Goal: Task Accomplishment & Management: Use online tool/utility

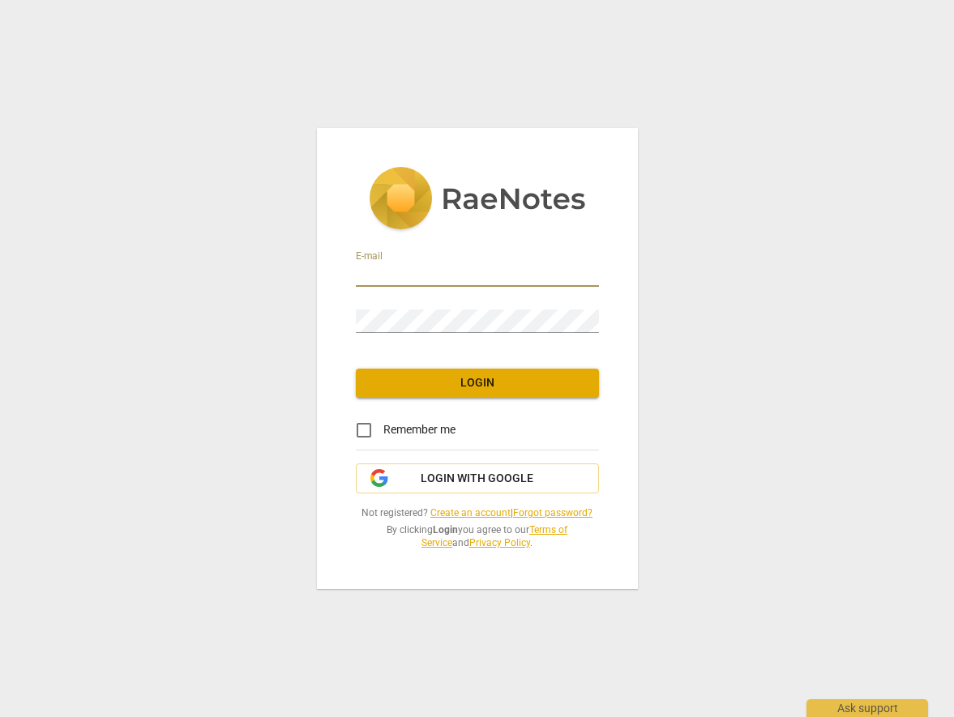
type input "[PERSON_NAME][EMAIL_ADDRESS][PERSON_NAME][DOMAIN_NAME]"
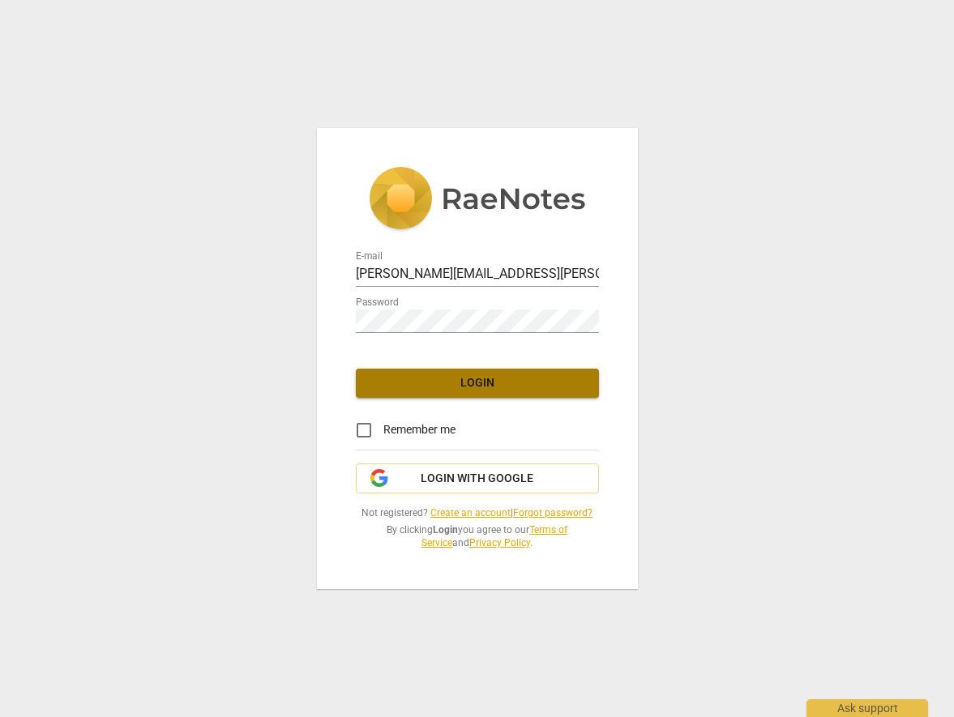
click at [487, 378] on span "Login" at bounding box center [477, 383] width 217 height 16
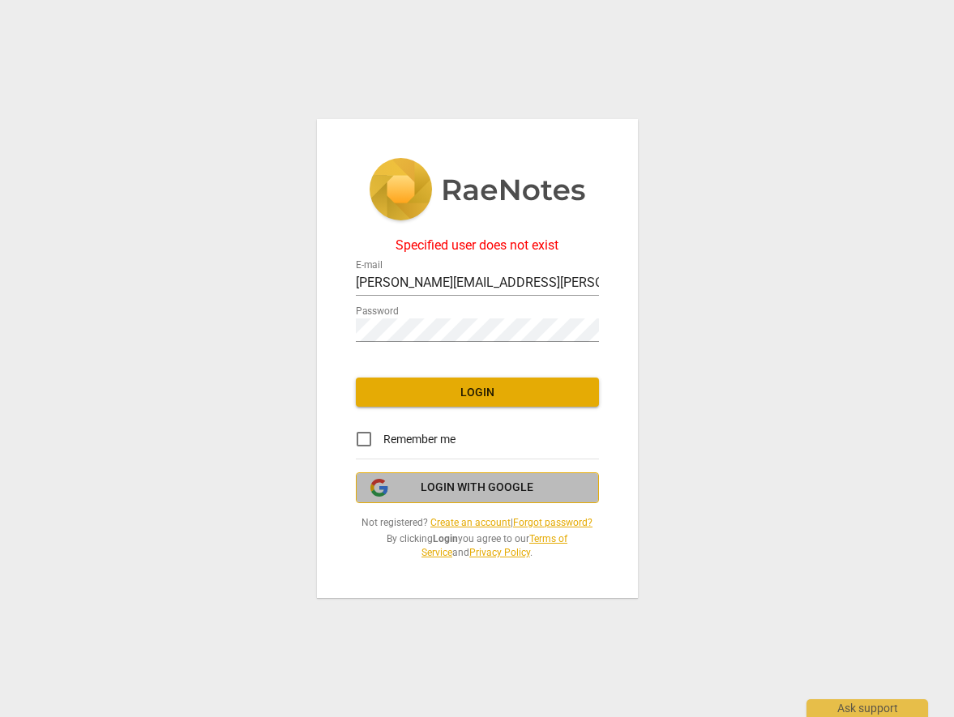
click at [525, 492] on span "Login with Google" at bounding box center [477, 488] width 113 height 16
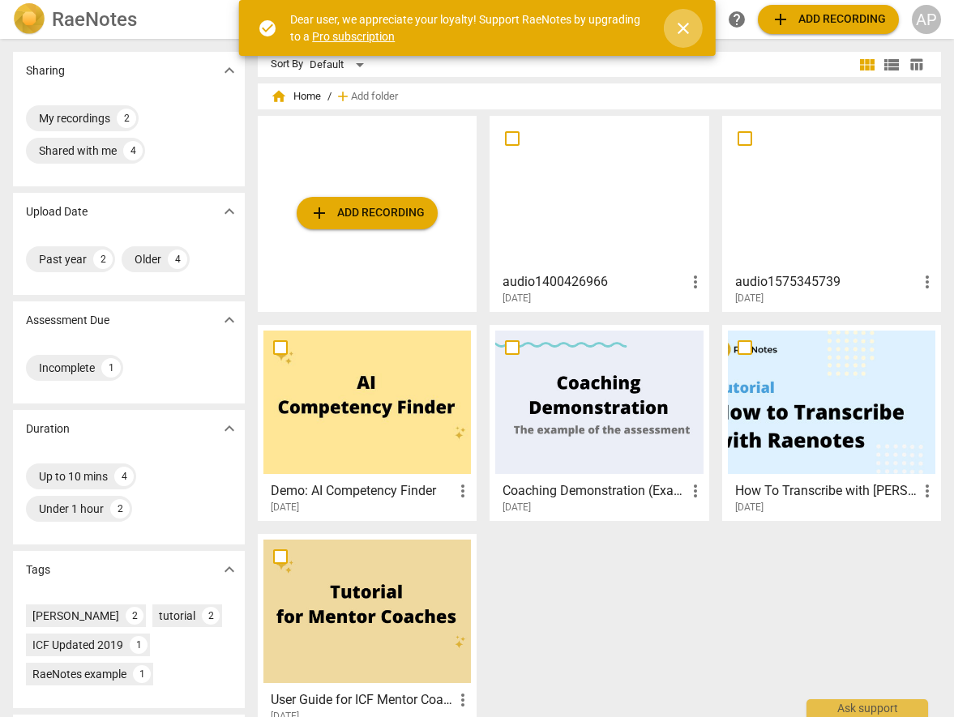
click at [687, 25] on span "close" at bounding box center [683, 28] width 19 height 19
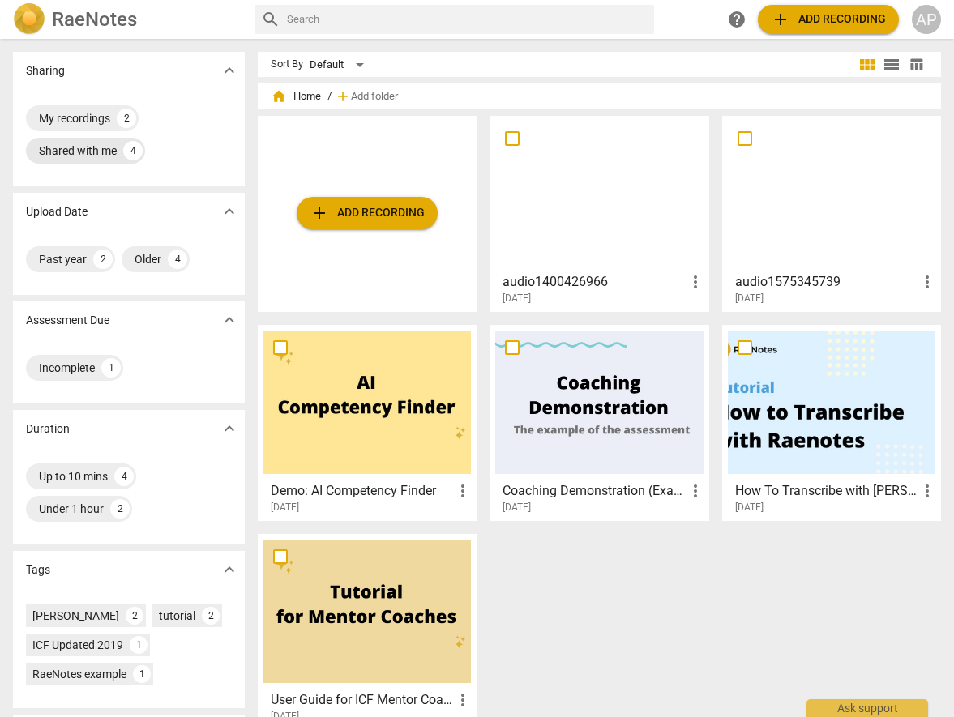
click at [63, 152] on div "Shared with me" at bounding box center [78, 151] width 78 height 16
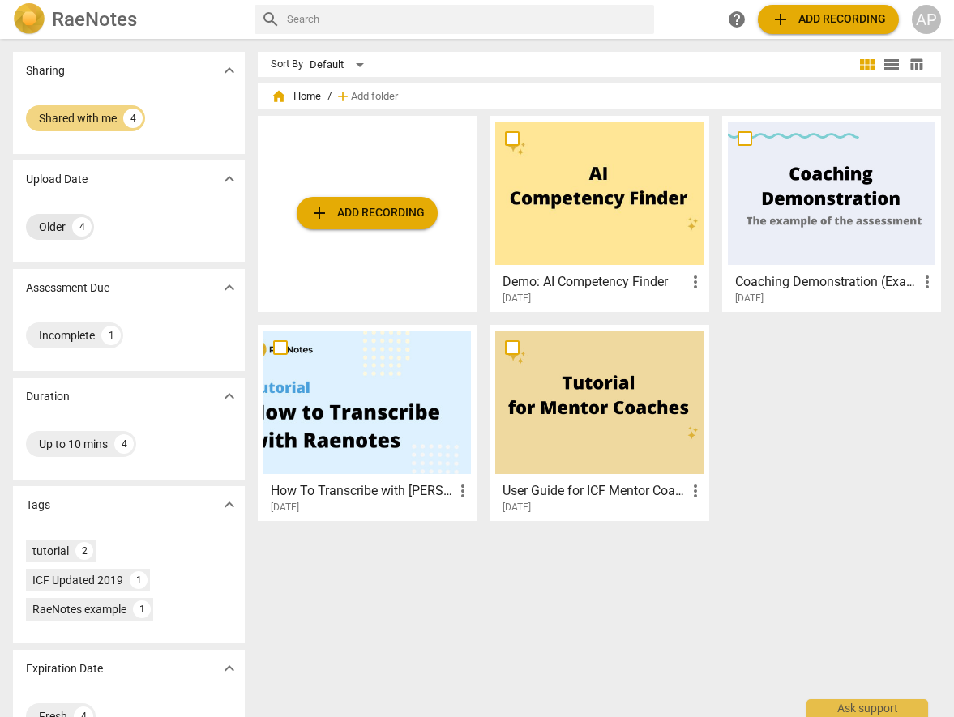
click at [59, 224] on div "Older" at bounding box center [52, 227] width 27 height 16
click at [73, 322] on div "Incomplete 1" at bounding box center [129, 335] width 206 height 32
click at [69, 338] on div "Incomplete" at bounding box center [67, 336] width 56 height 16
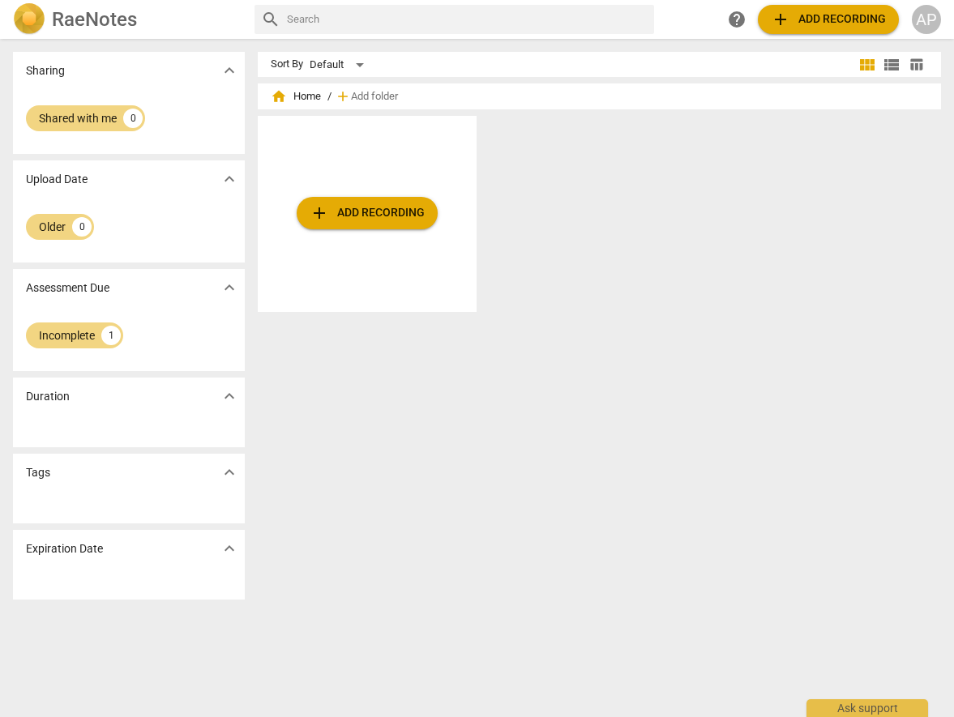
click at [930, 26] on div "AP" at bounding box center [926, 19] width 29 height 29
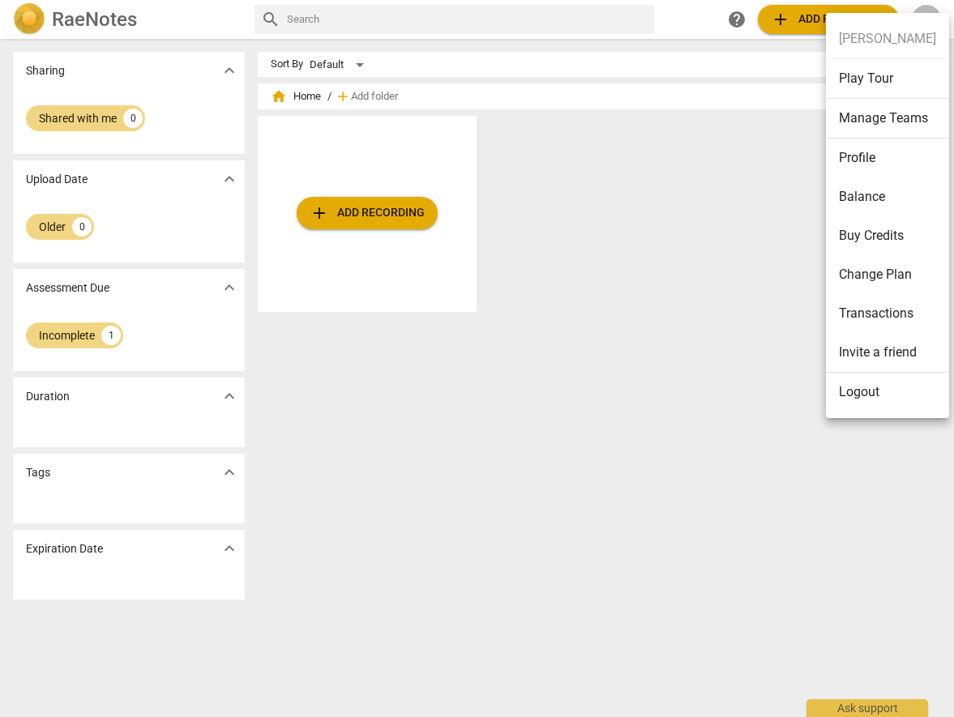
click at [868, 161] on li "Profile" at bounding box center [887, 158] width 123 height 39
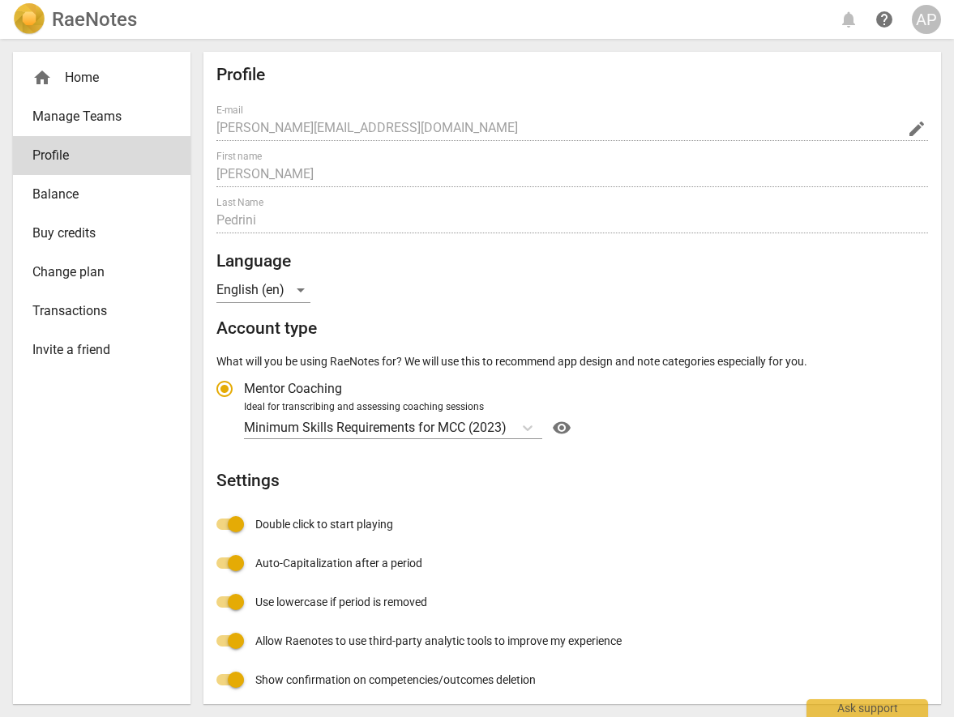
radio input "false"
click at [923, 22] on div "AP" at bounding box center [926, 19] width 29 height 29
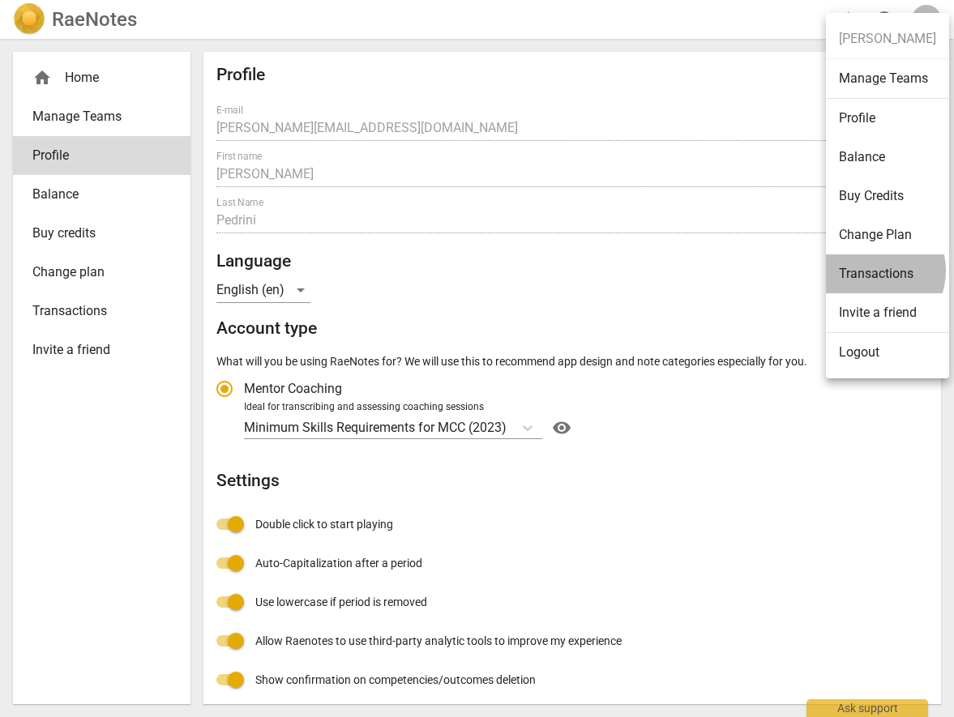
click at [872, 271] on li "Transactions" at bounding box center [887, 274] width 123 height 39
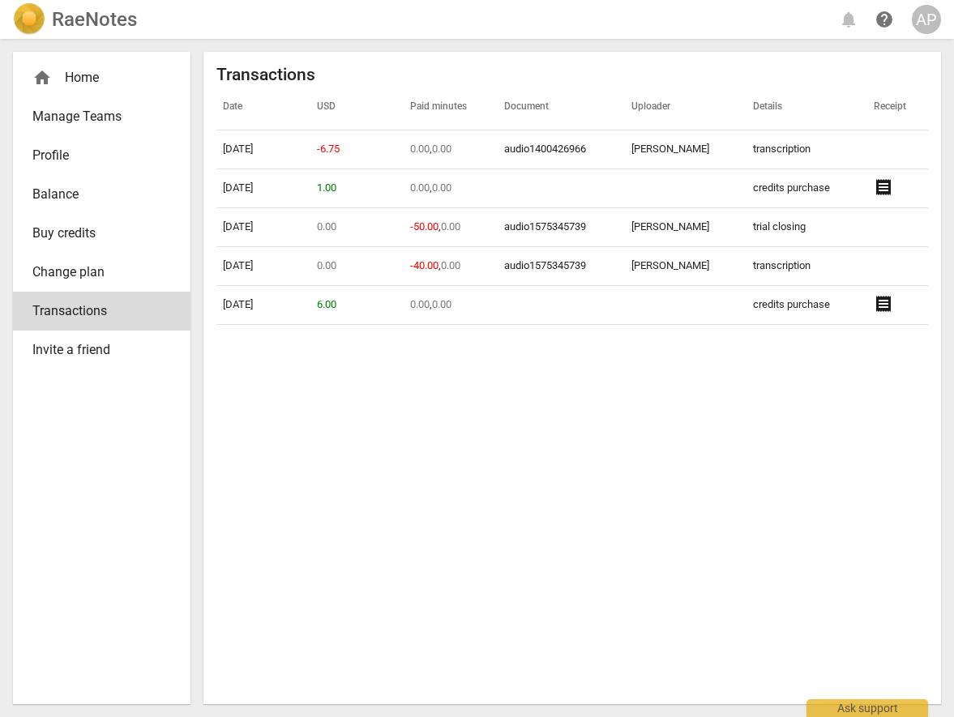
click at [60, 79] on div "home Home" at bounding box center [95, 77] width 126 height 19
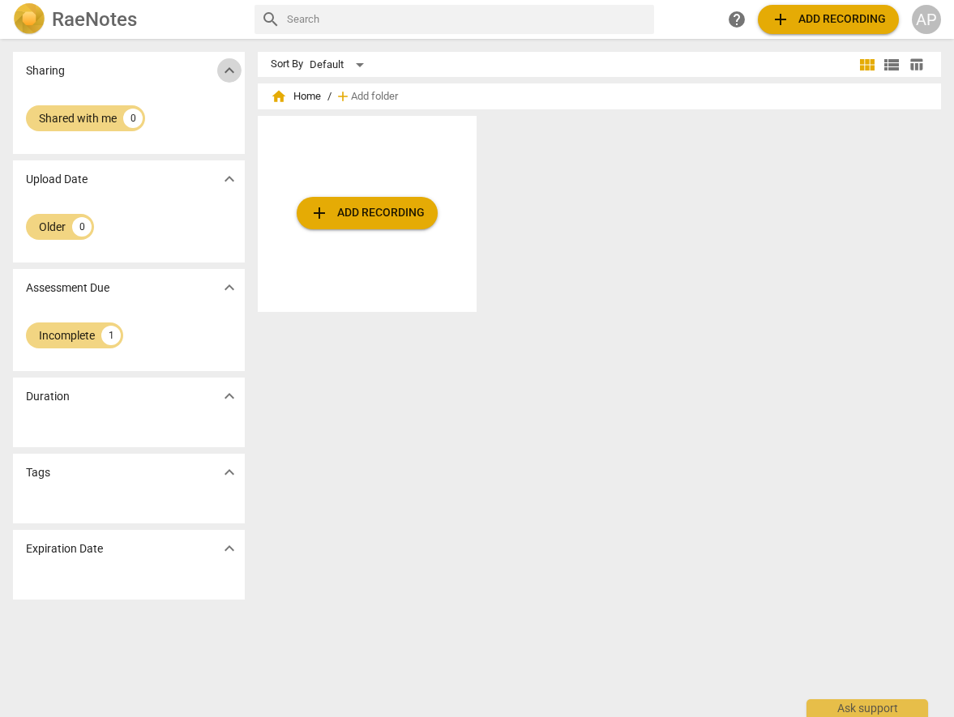
click at [229, 68] on span "expand_more" at bounding box center [229, 70] width 19 height 19
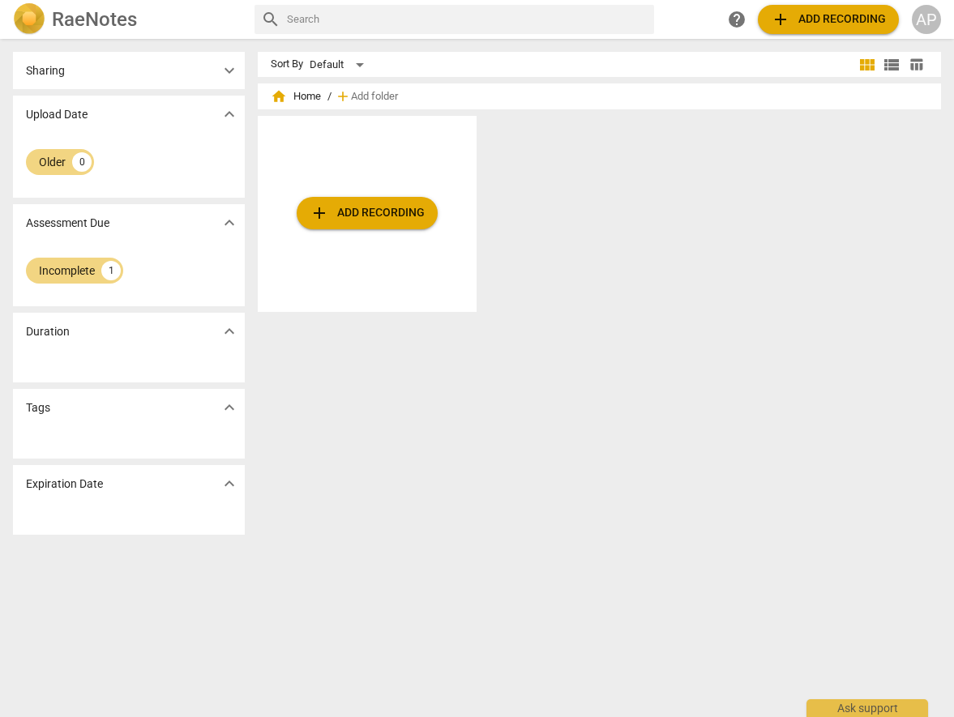
click at [114, 17] on h2 "RaeNotes" at bounding box center [94, 19] width 85 height 23
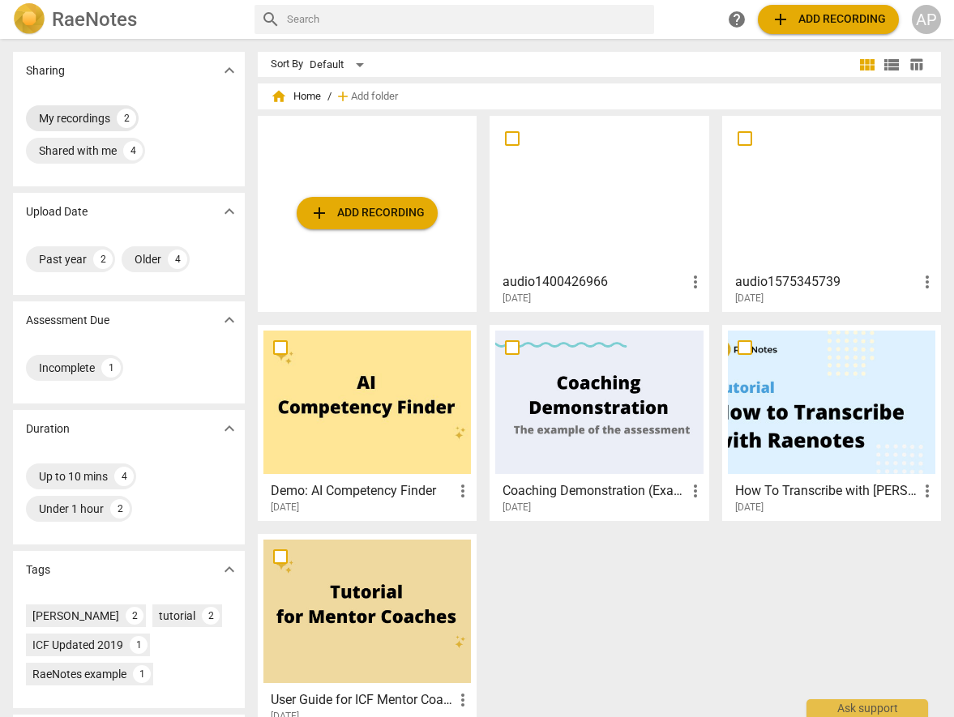
click at [83, 119] on div "My recordings" at bounding box center [74, 118] width 71 height 16
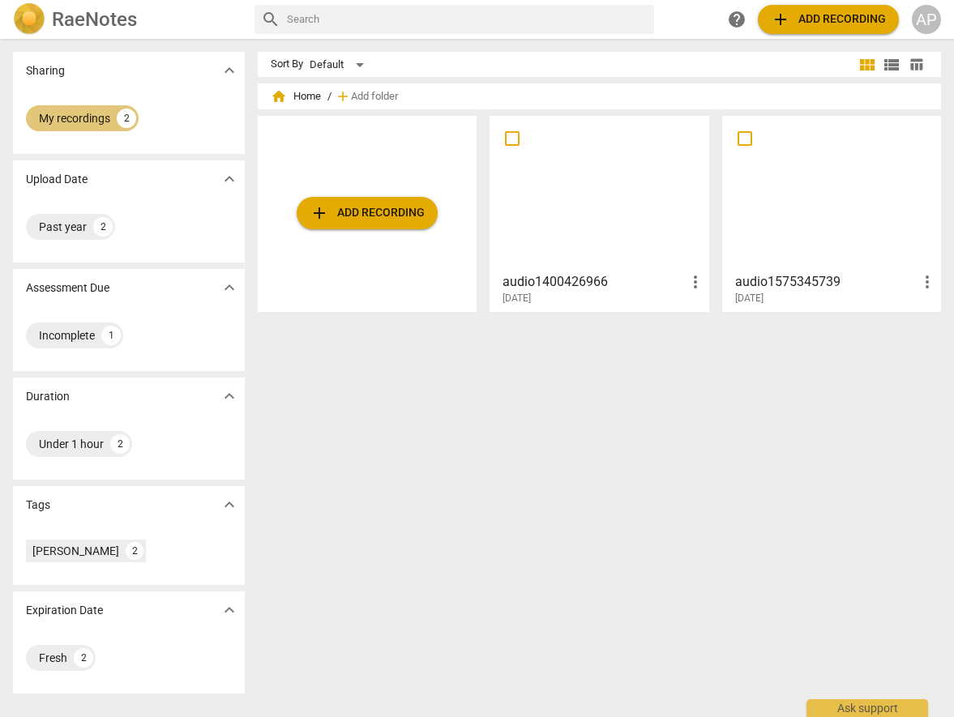
click at [88, 113] on div "My recordings" at bounding box center [74, 118] width 71 height 16
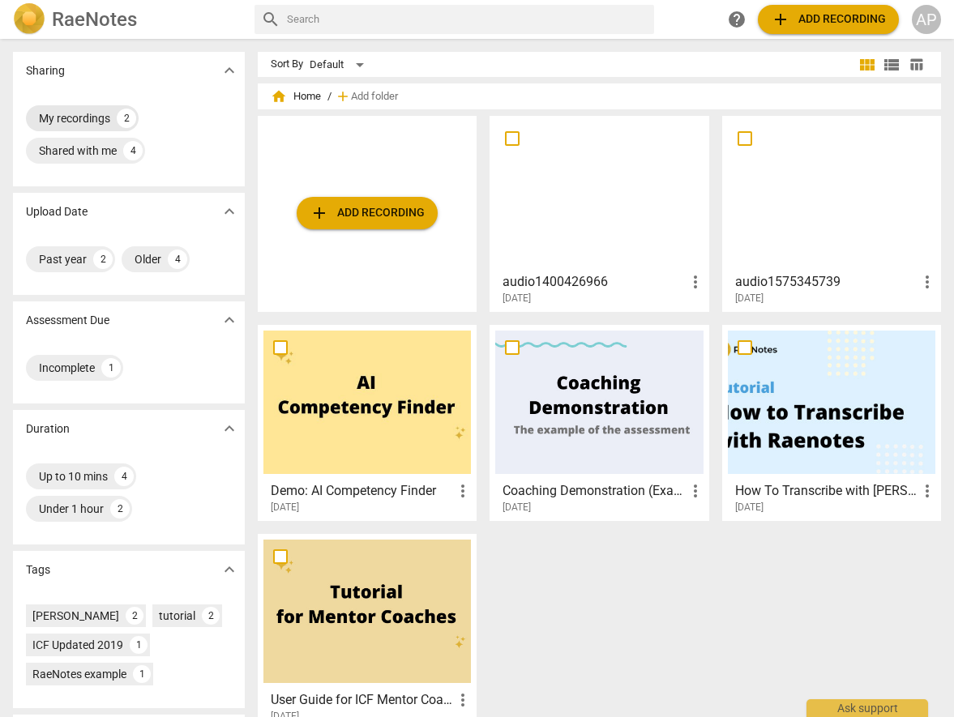
click at [88, 113] on div "My recordings" at bounding box center [74, 118] width 71 height 16
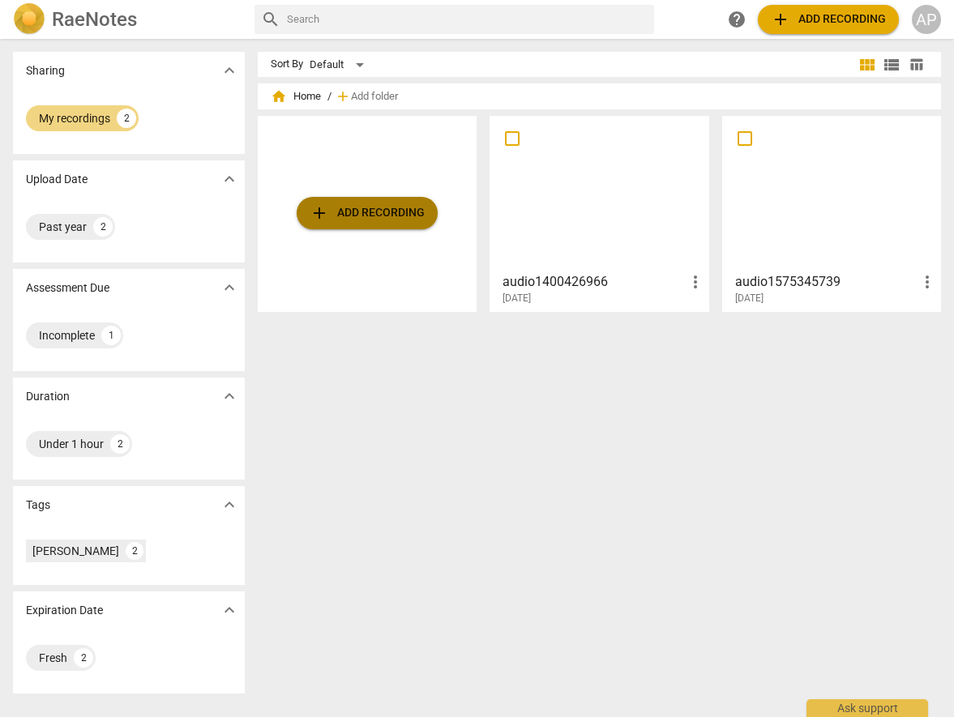
click at [375, 211] on span "add Add recording" at bounding box center [367, 212] width 115 height 19
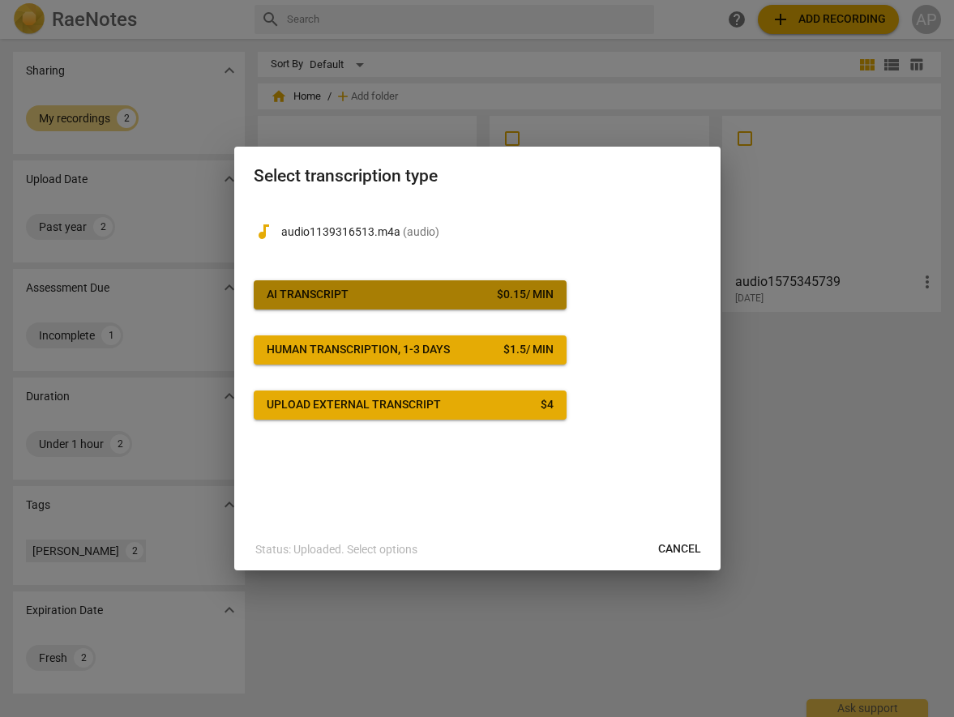
click at [434, 288] on span "AI Transcript $ 0.15 / min" at bounding box center [410, 295] width 287 height 16
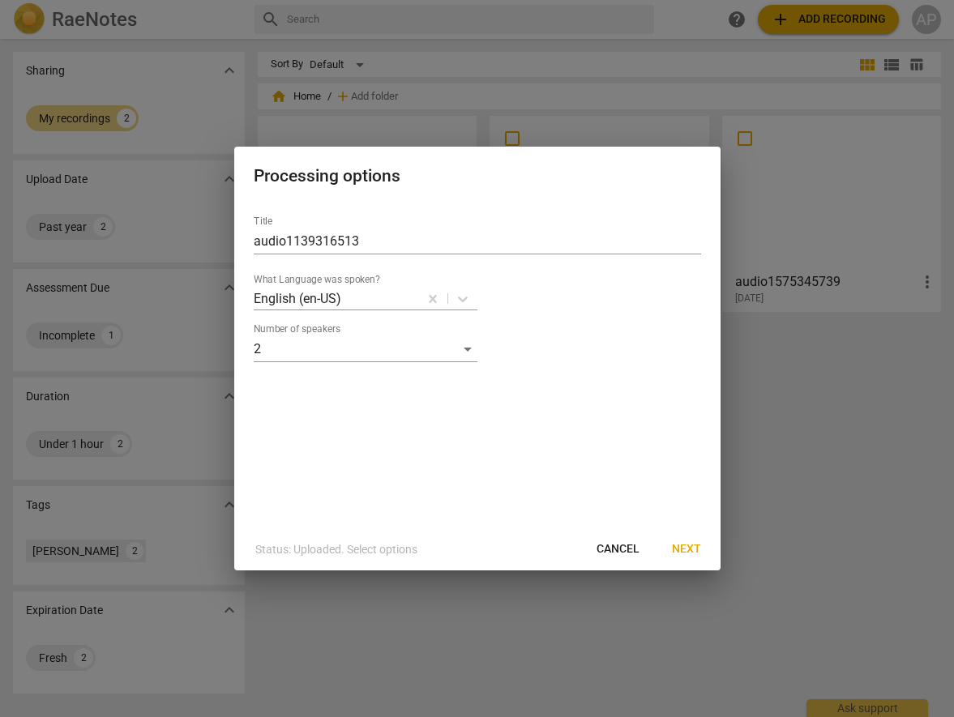
click at [692, 549] on span "Next" at bounding box center [686, 550] width 29 height 16
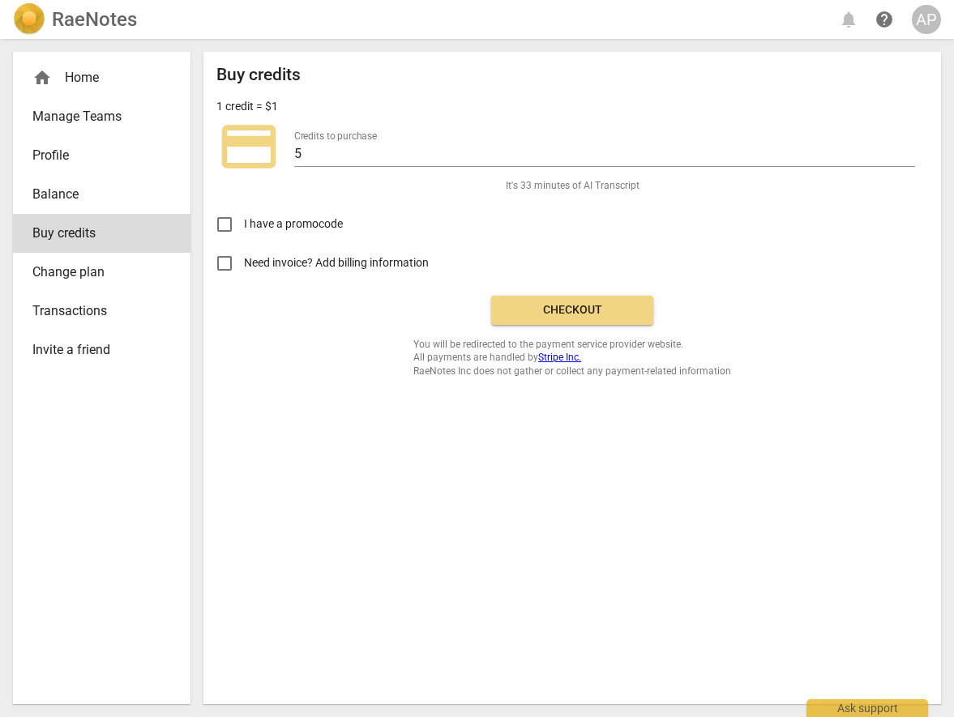
click at [593, 306] on span "Checkout" at bounding box center [572, 310] width 136 height 16
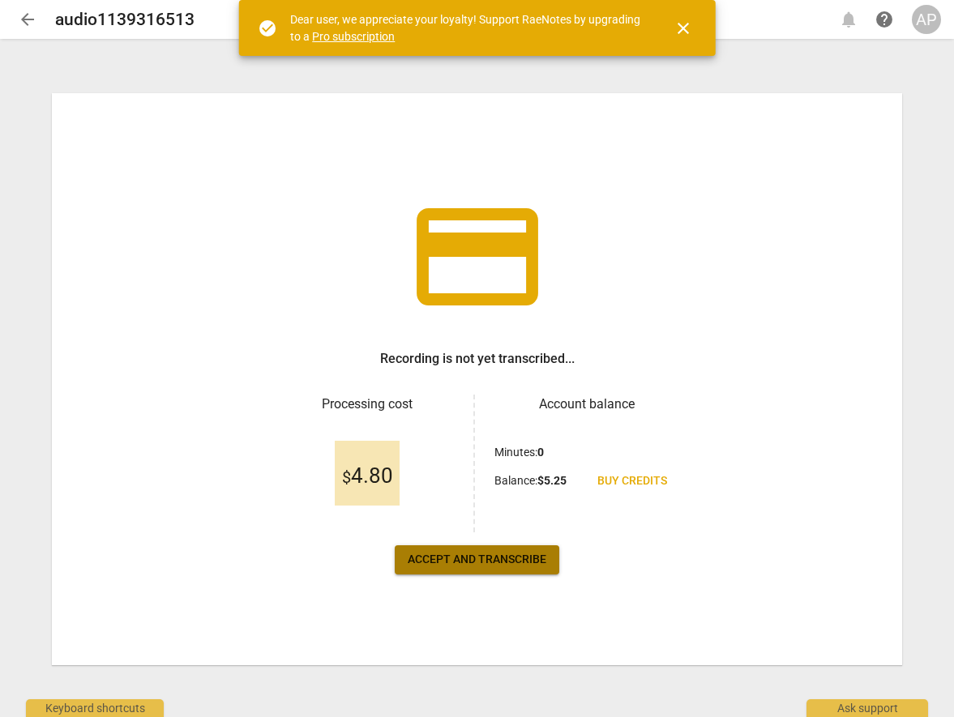
click at [497, 559] on span "Accept and transcribe" at bounding box center [477, 560] width 139 height 16
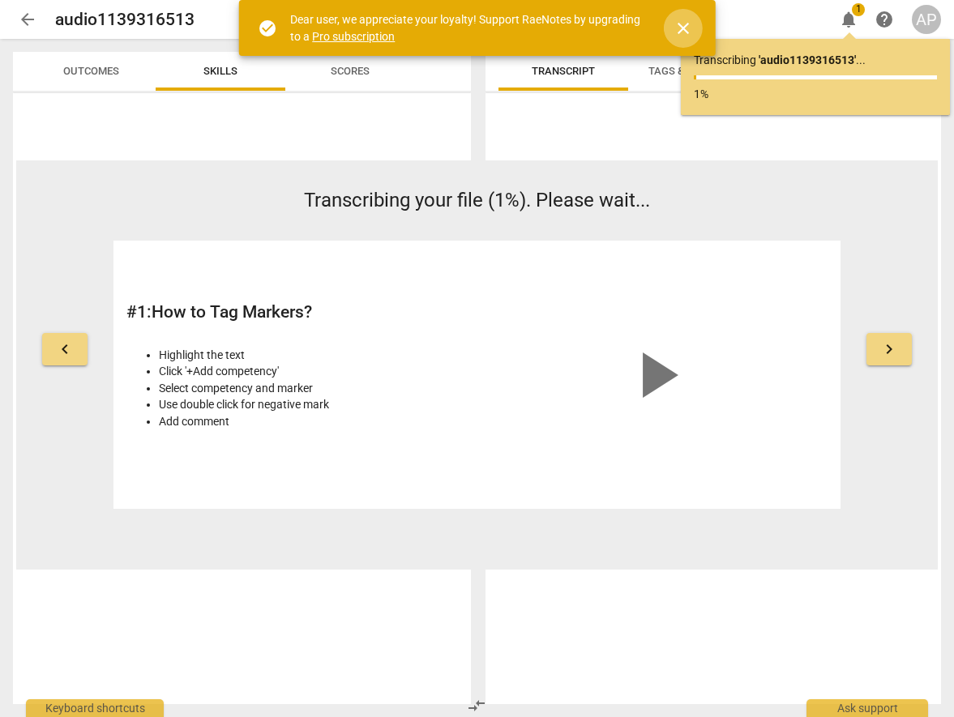
click at [686, 24] on span "close" at bounding box center [683, 28] width 19 height 19
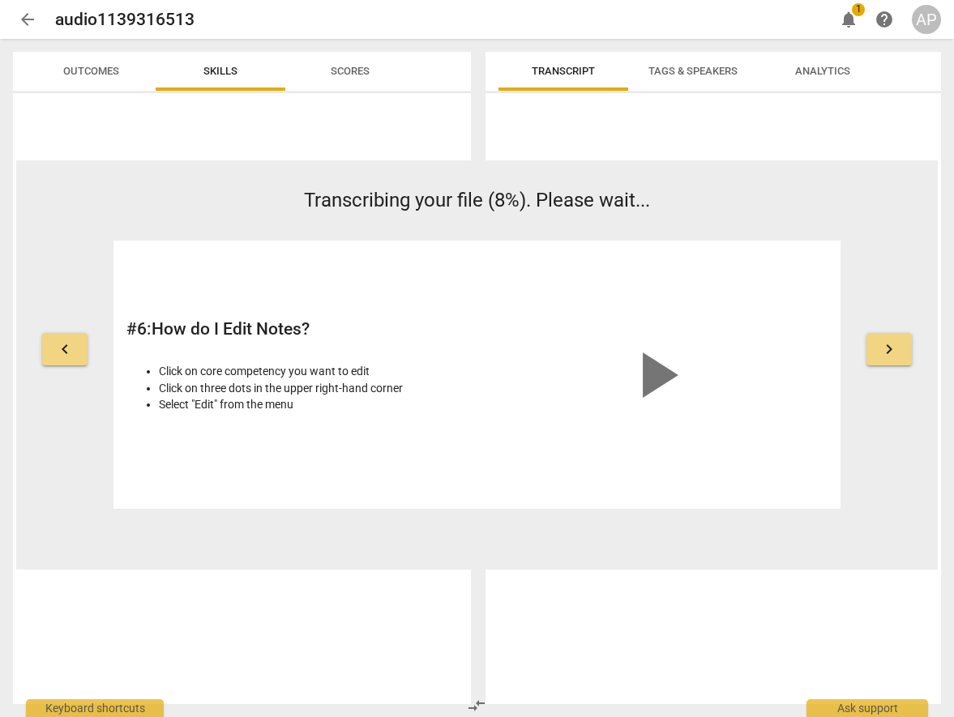
click at [881, 345] on span "keyboard_arrow_right" at bounding box center [889, 349] width 19 height 19
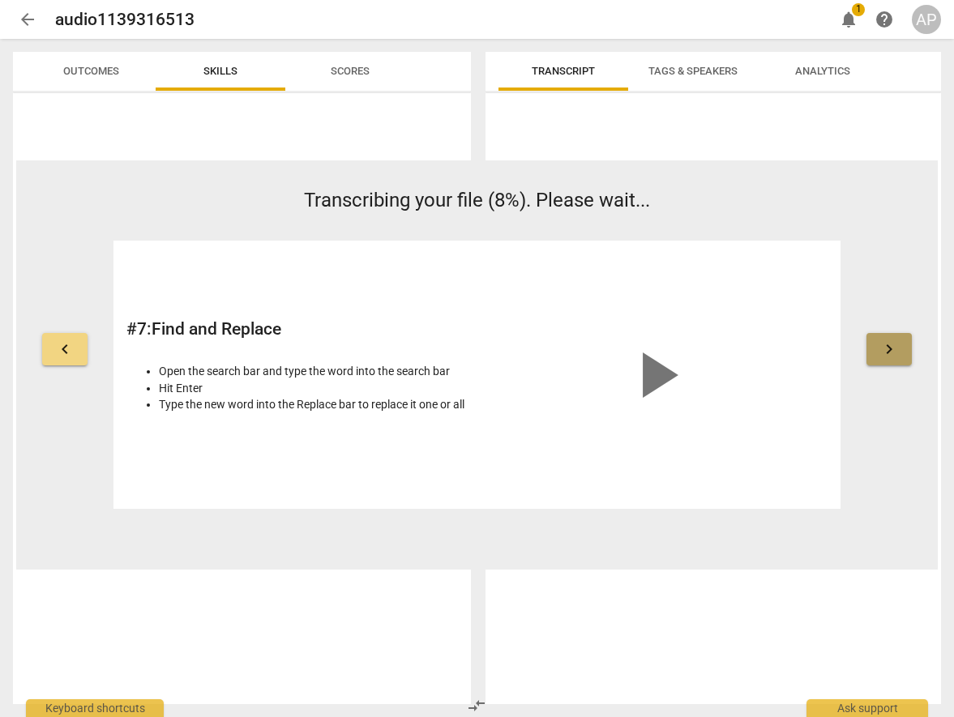
click at [882, 345] on span "keyboard_arrow_right" at bounding box center [889, 349] width 19 height 19
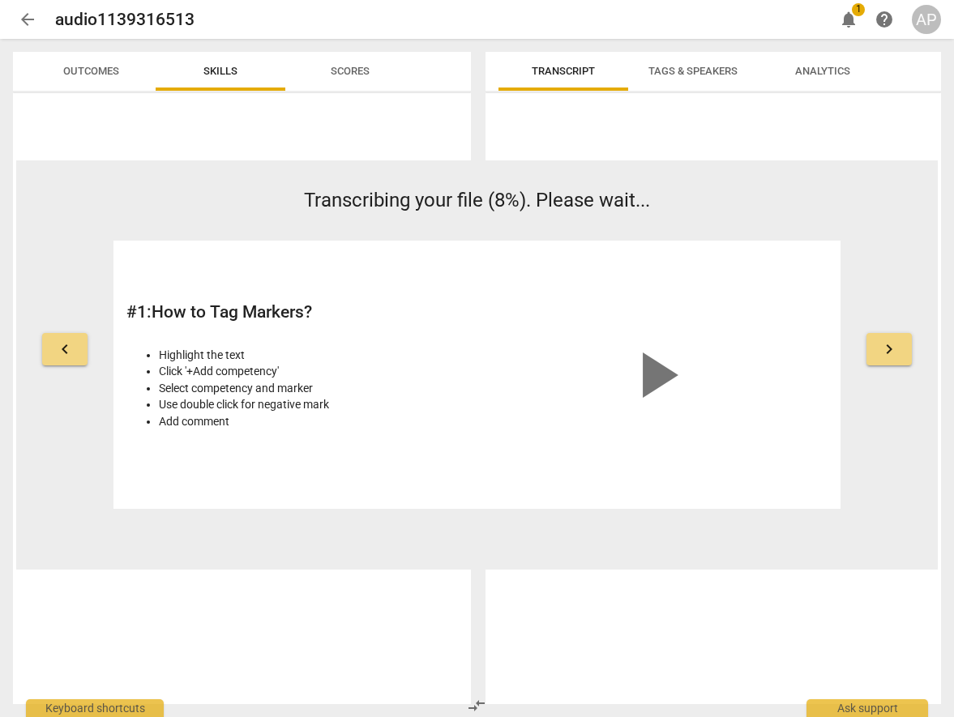
click at [884, 345] on span "keyboard_arrow_right" at bounding box center [889, 349] width 19 height 19
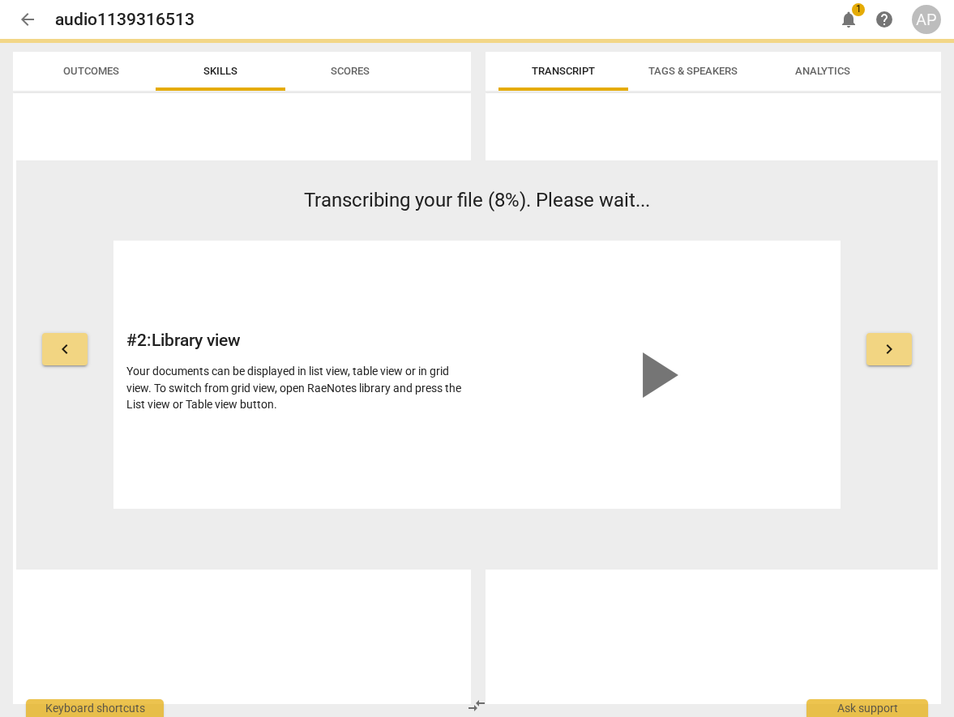
click at [66, 348] on span "keyboard_arrow_left" at bounding box center [64, 349] width 19 height 19
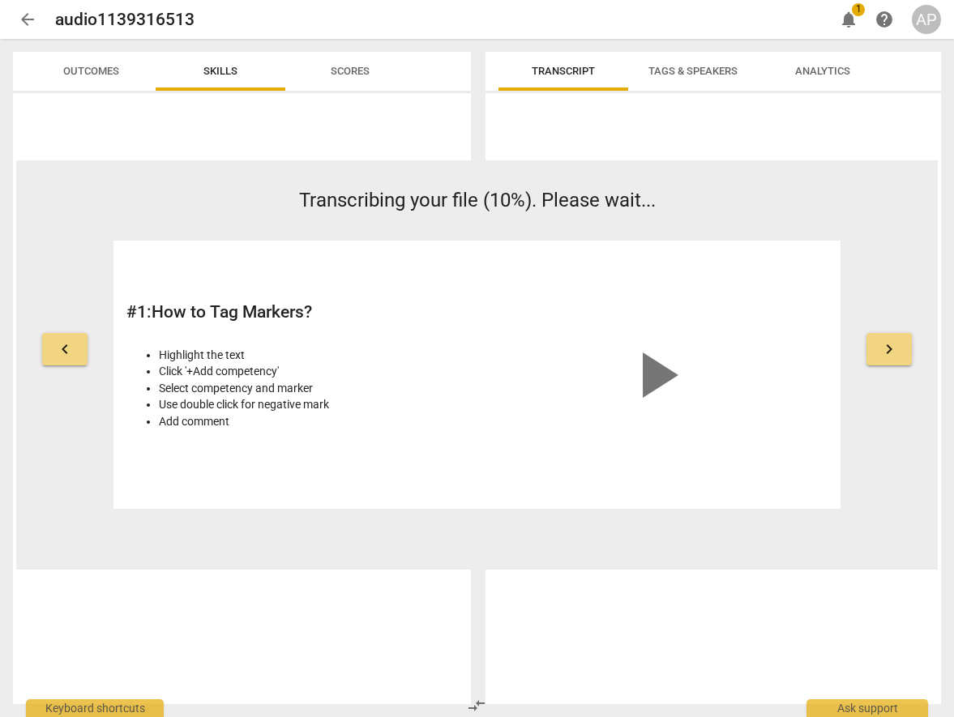
click at [896, 344] on span "keyboard_arrow_right" at bounding box center [889, 349] width 19 height 19
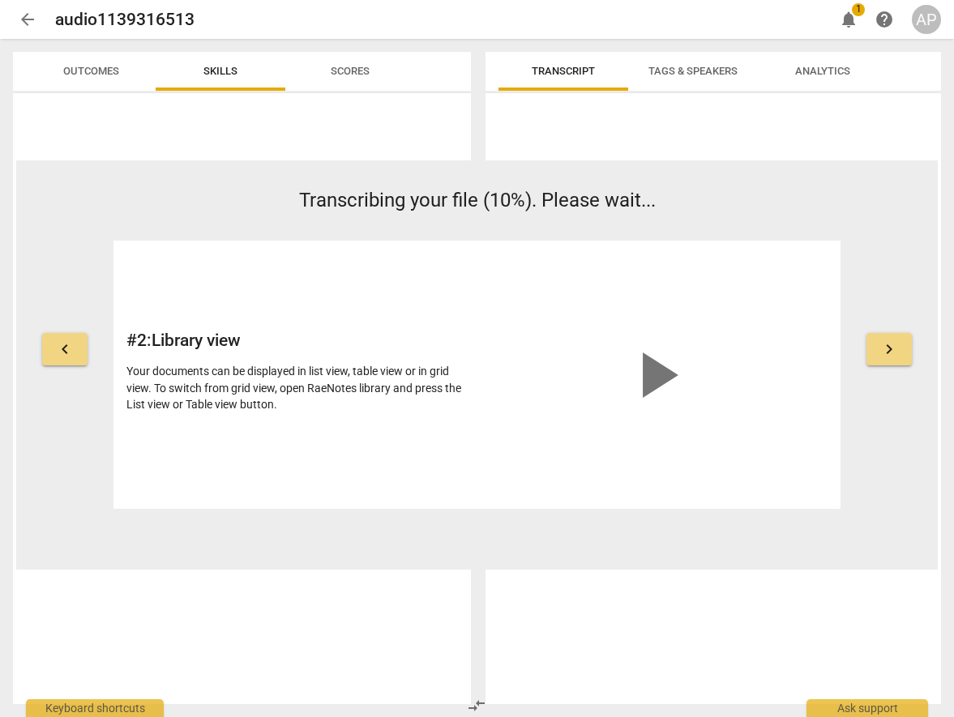
click at [894, 343] on span "keyboard_arrow_right" at bounding box center [889, 349] width 19 height 19
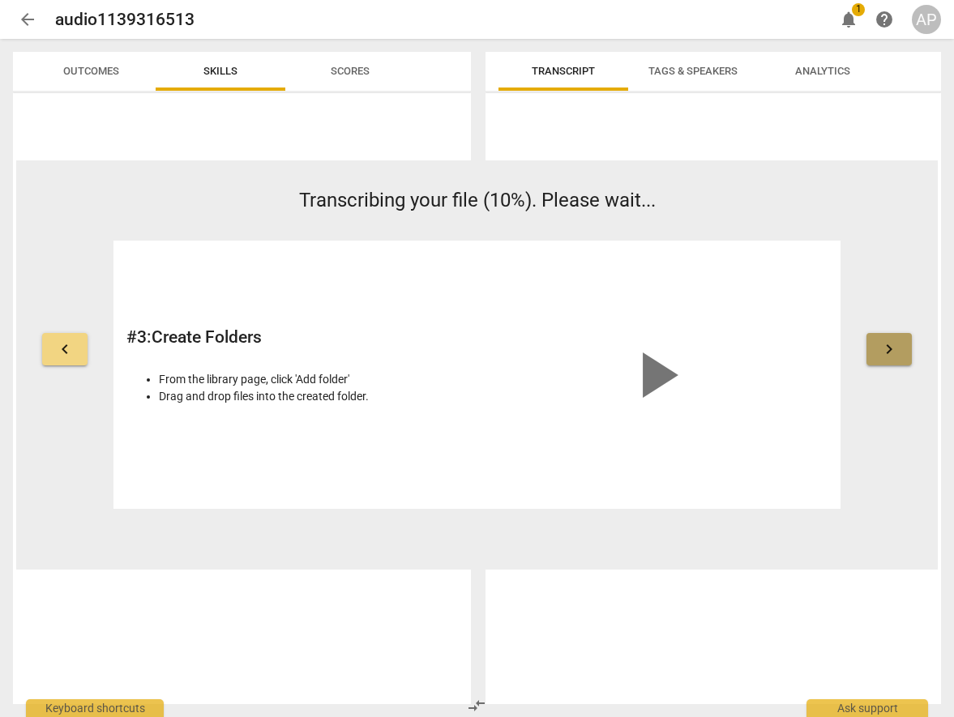
click at [894, 343] on span "keyboard_arrow_right" at bounding box center [889, 349] width 19 height 19
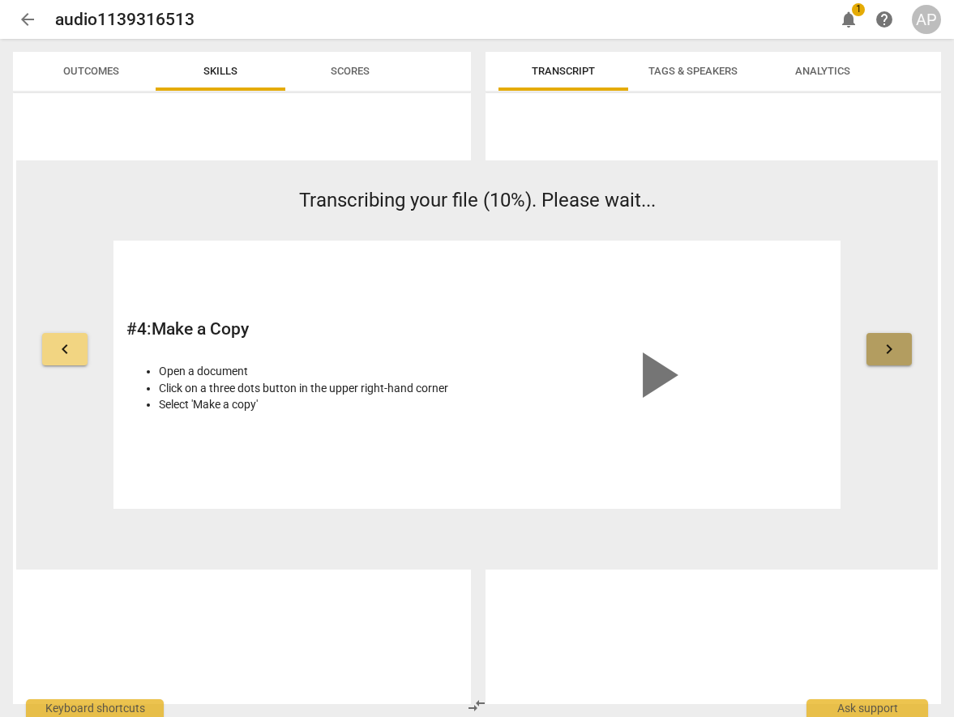
click at [894, 343] on span "keyboard_arrow_right" at bounding box center [889, 349] width 19 height 19
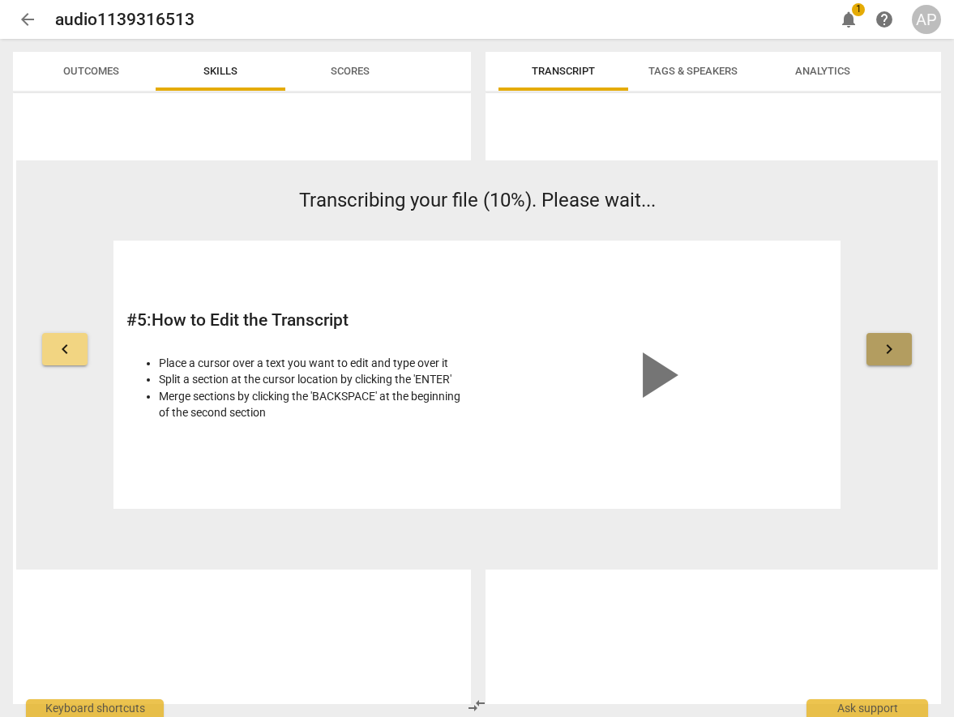
click at [893, 344] on span "keyboard_arrow_right" at bounding box center [889, 349] width 19 height 19
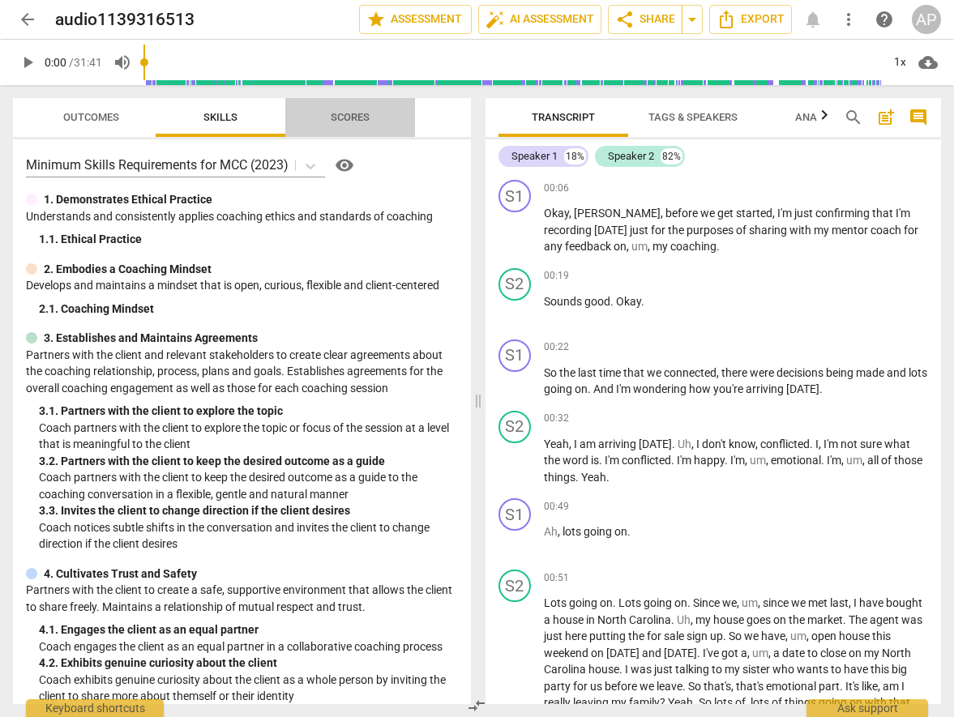
click at [359, 113] on span "Scores" at bounding box center [350, 117] width 39 height 12
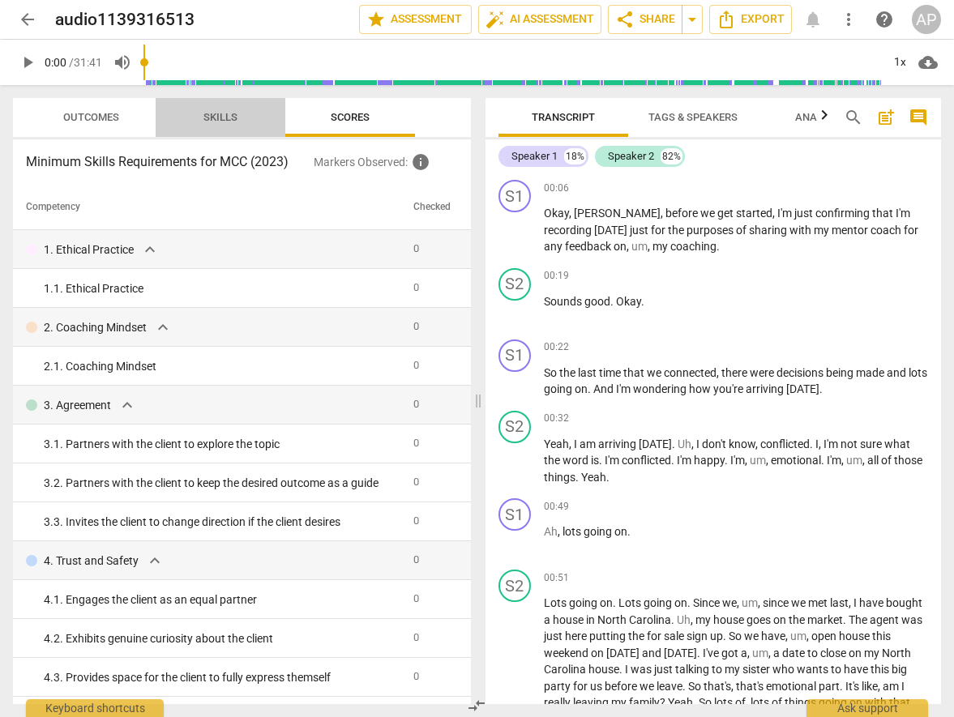
click at [218, 116] on span "Skills" at bounding box center [220, 117] width 34 height 12
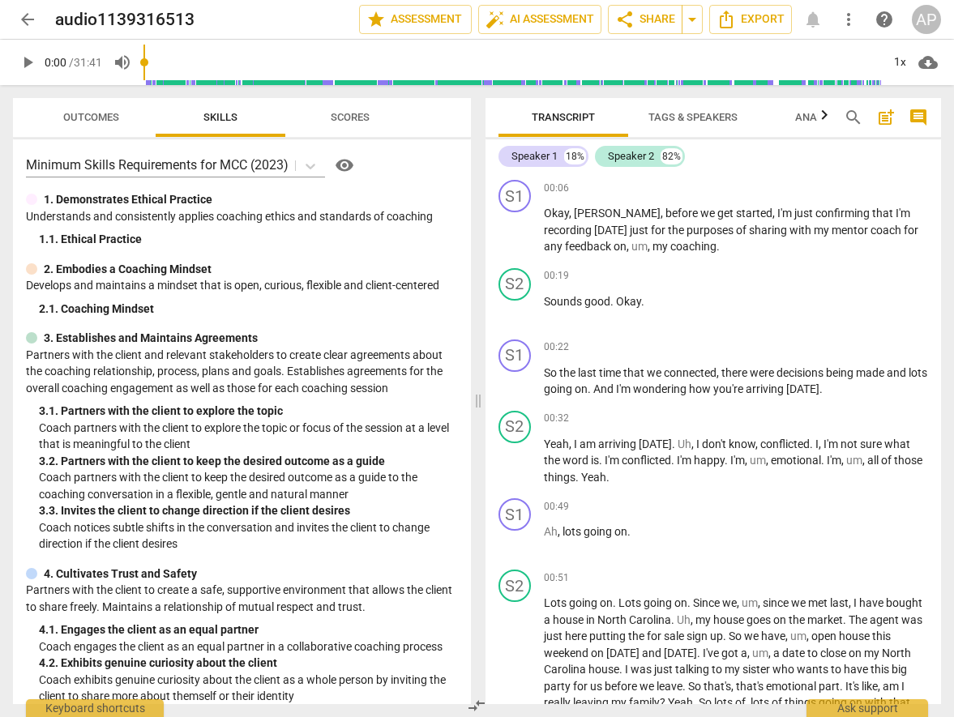
click at [814, 115] on span "Analytics" at bounding box center [822, 117] width 55 height 12
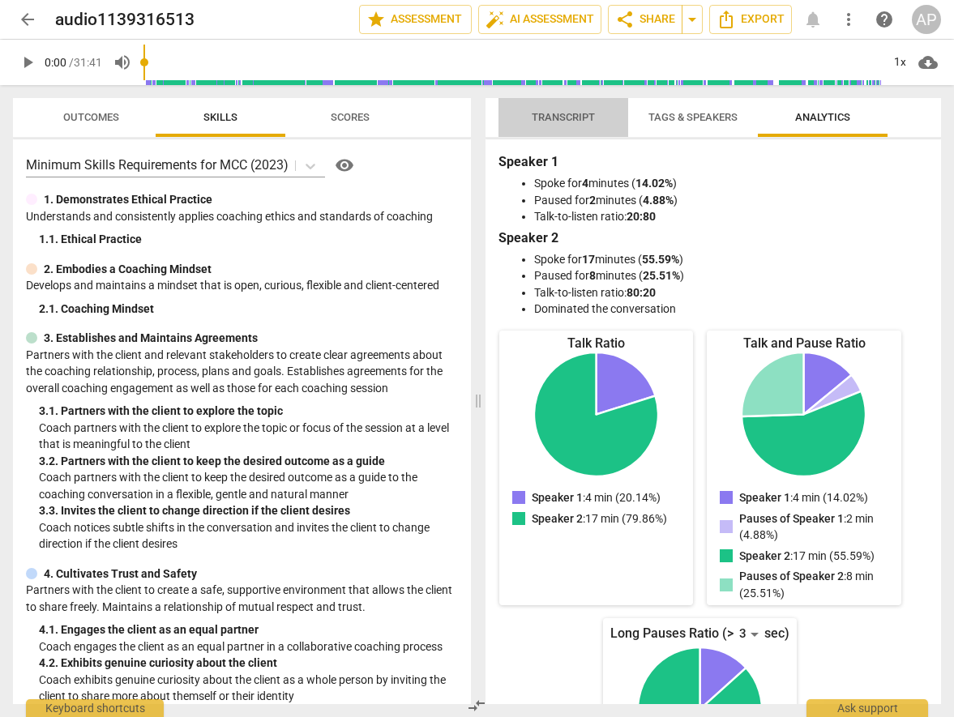
click at [563, 118] on span "Transcript" at bounding box center [563, 117] width 63 height 12
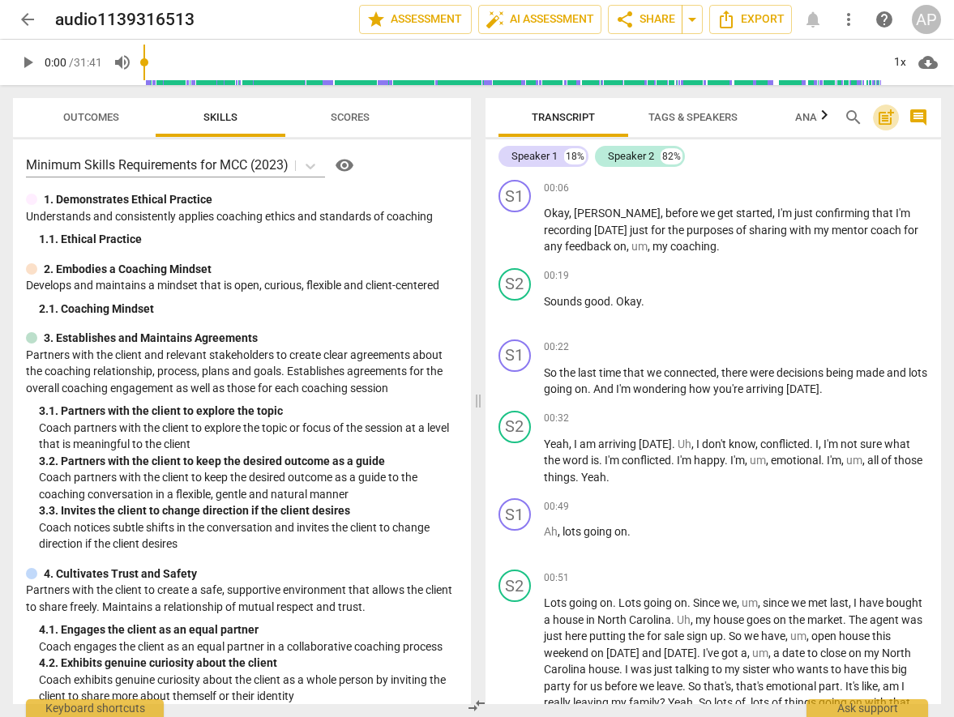
click at [882, 115] on span "post_add" at bounding box center [885, 117] width 19 height 19
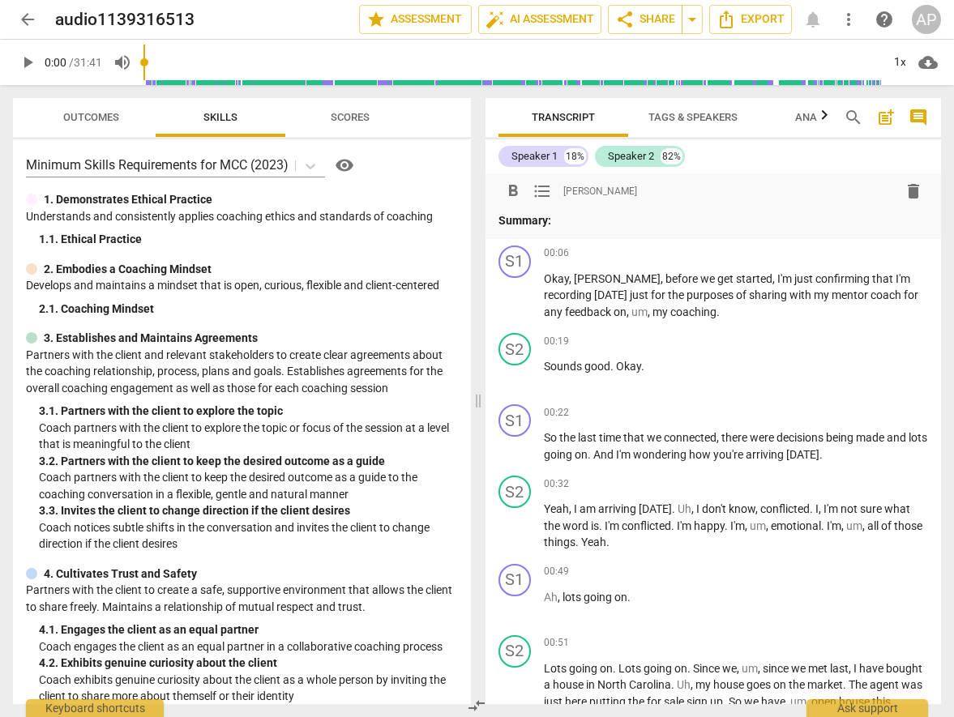
click at [882, 115] on span "post_add" at bounding box center [885, 117] width 19 height 19
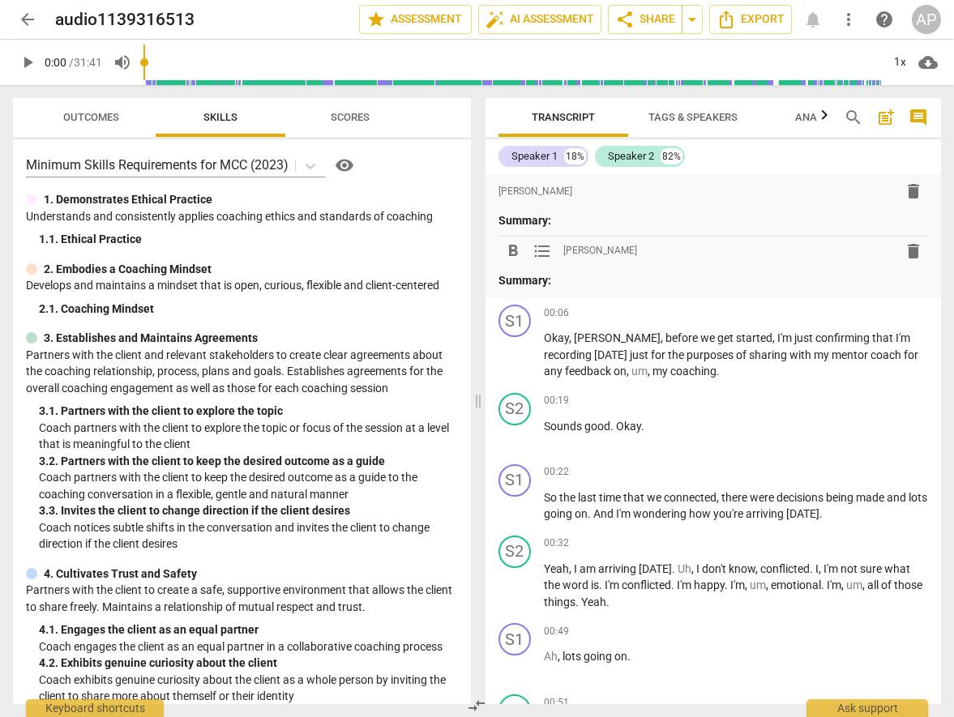
click at [919, 113] on span "comment" at bounding box center [918, 117] width 19 height 19
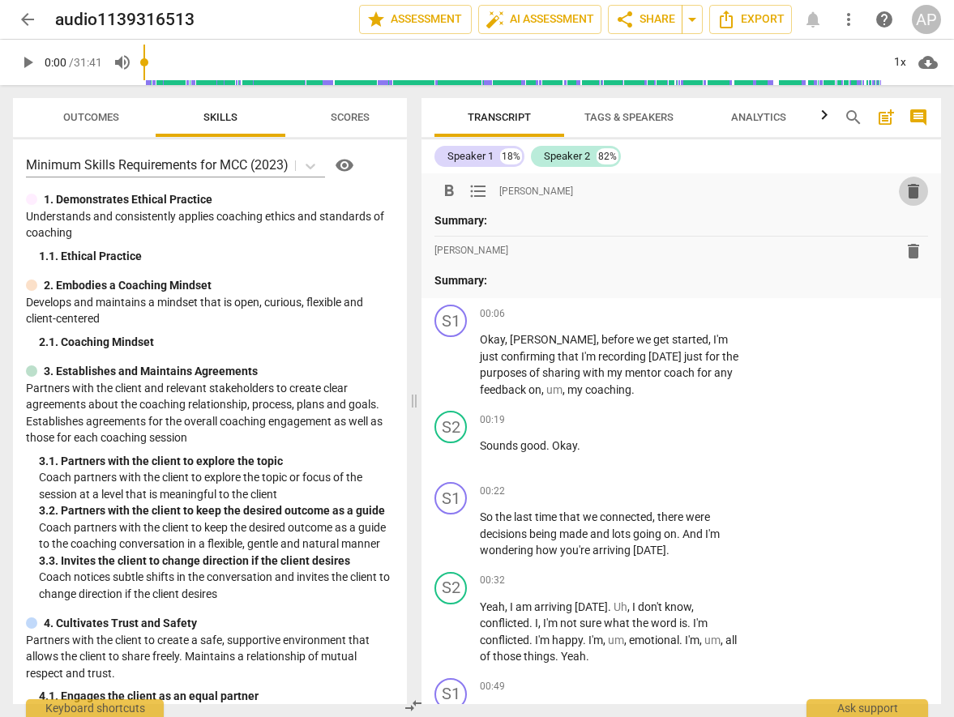
click at [909, 192] on span "delete" at bounding box center [913, 191] width 19 height 19
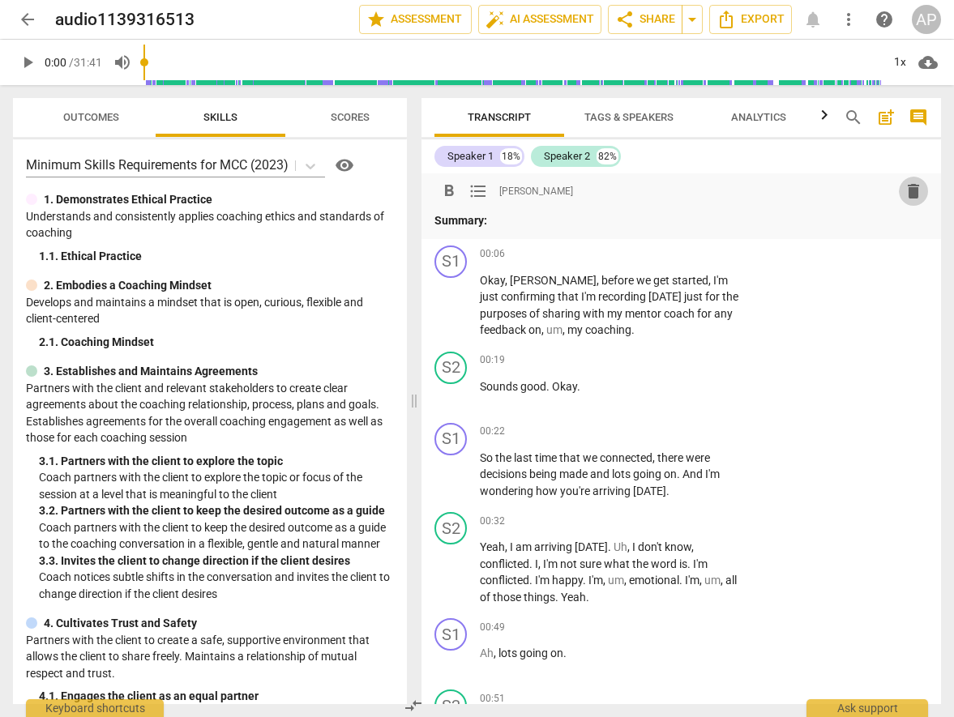
click at [907, 190] on span "delete" at bounding box center [913, 191] width 19 height 19
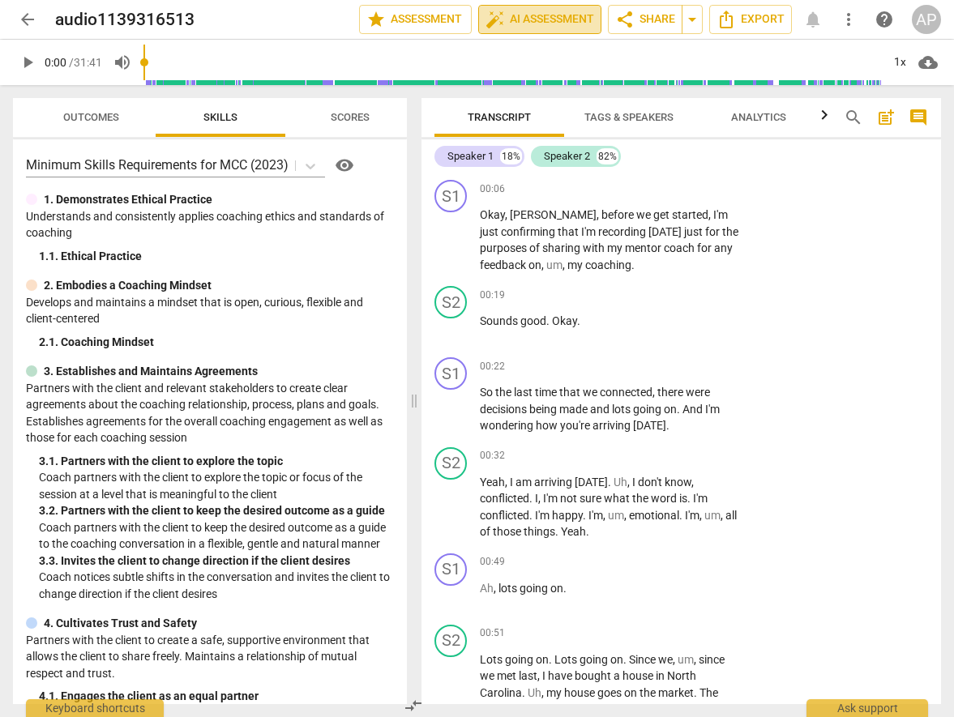
click at [571, 13] on span "auto_fix_high AI Assessment" at bounding box center [540, 19] width 109 height 19
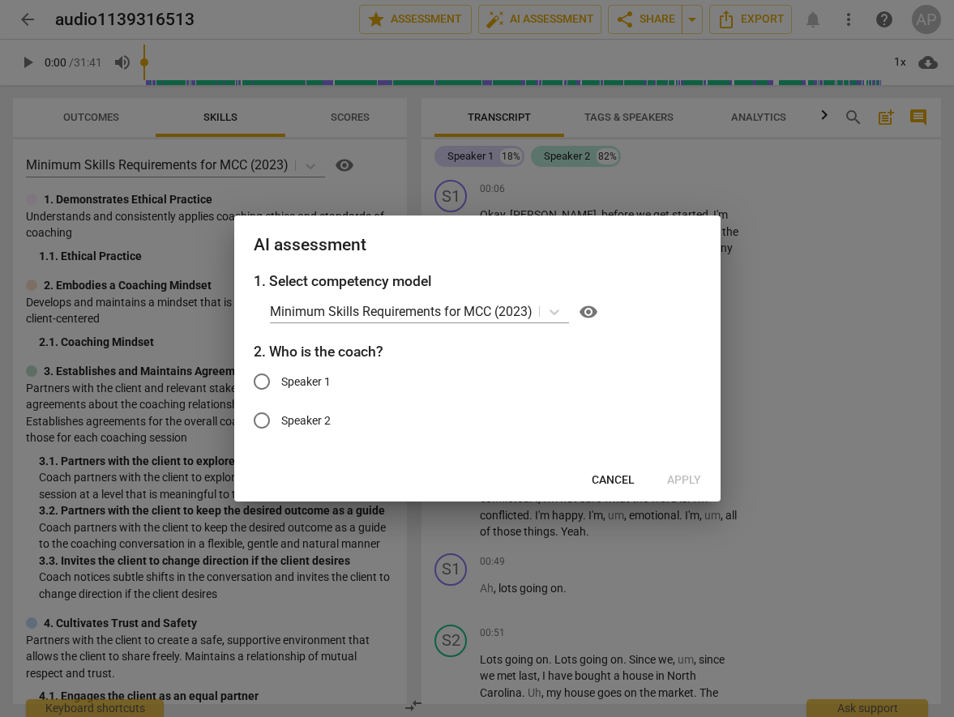
click at [262, 381] on input "Speaker 1" at bounding box center [261, 381] width 39 height 39
radio input "true"
click at [681, 476] on span "Apply" at bounding box center [684, 481] width 34 height 16
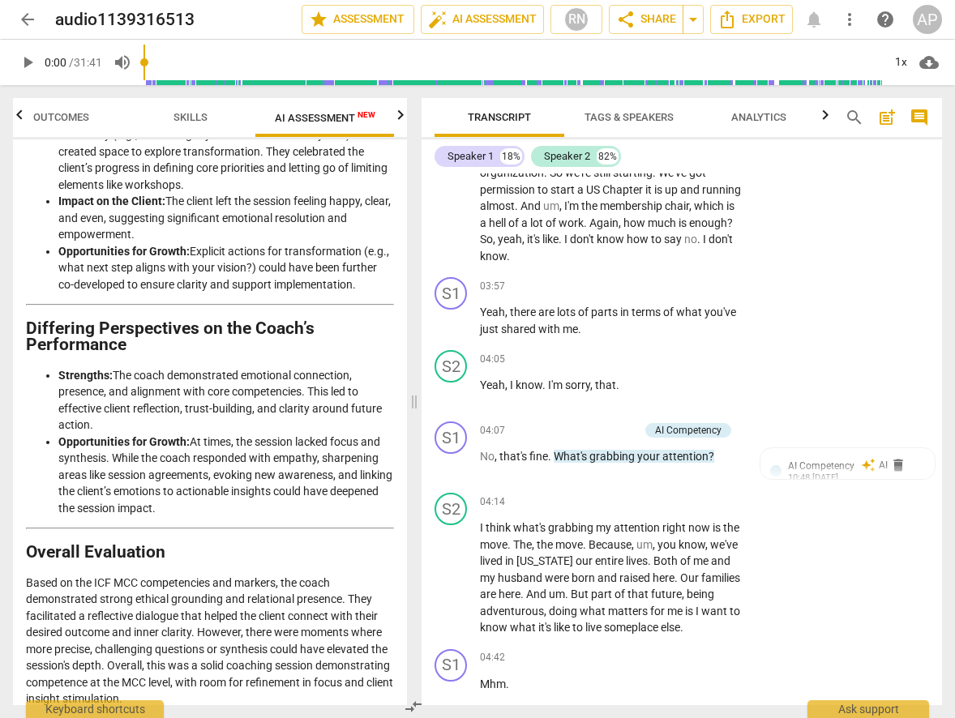
scroll to position [3175, 0]
click at [928, 62] on span "cloud_download" at bounding box center [928, 62] width 19 height 19
click at [863, 180] on div at bounding box center [477, 359] width 955 height 718
click at [397, 117] on icon "button" at bounding box center [400, 114] width 19 height 19
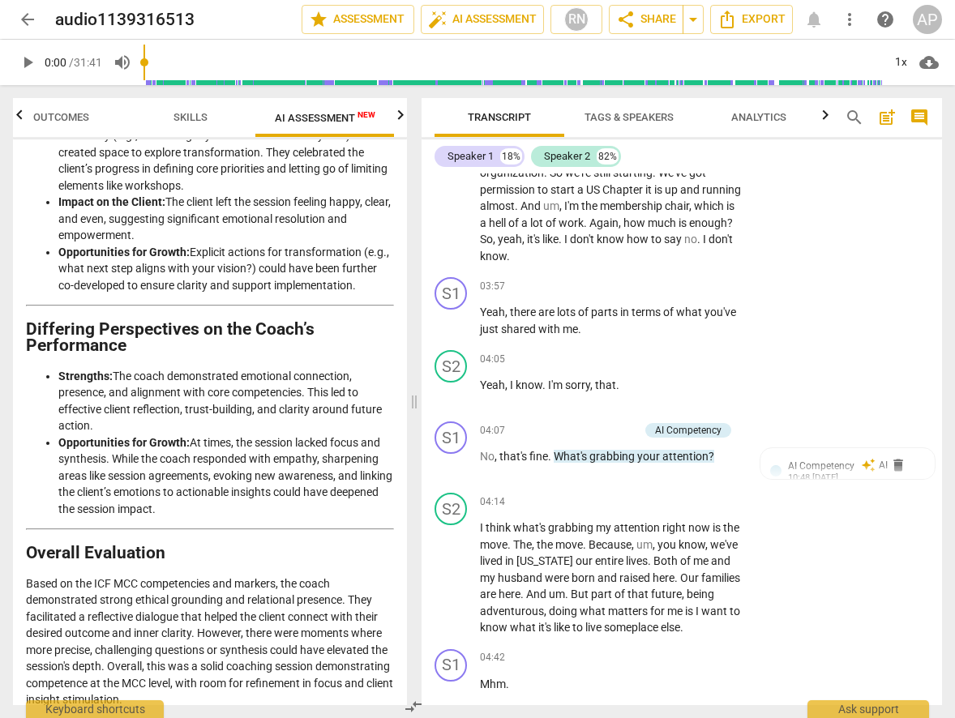
scroll to position [0, 160]
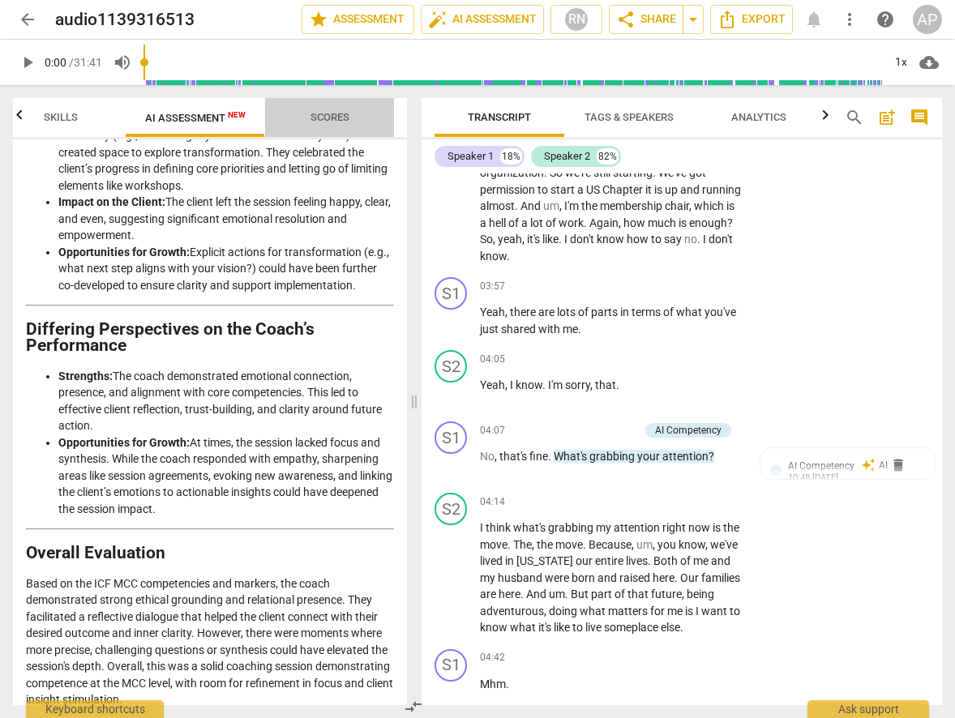
click at [334, 116] on span "Scores" at bounding box center [329, 117] width 39 height 12
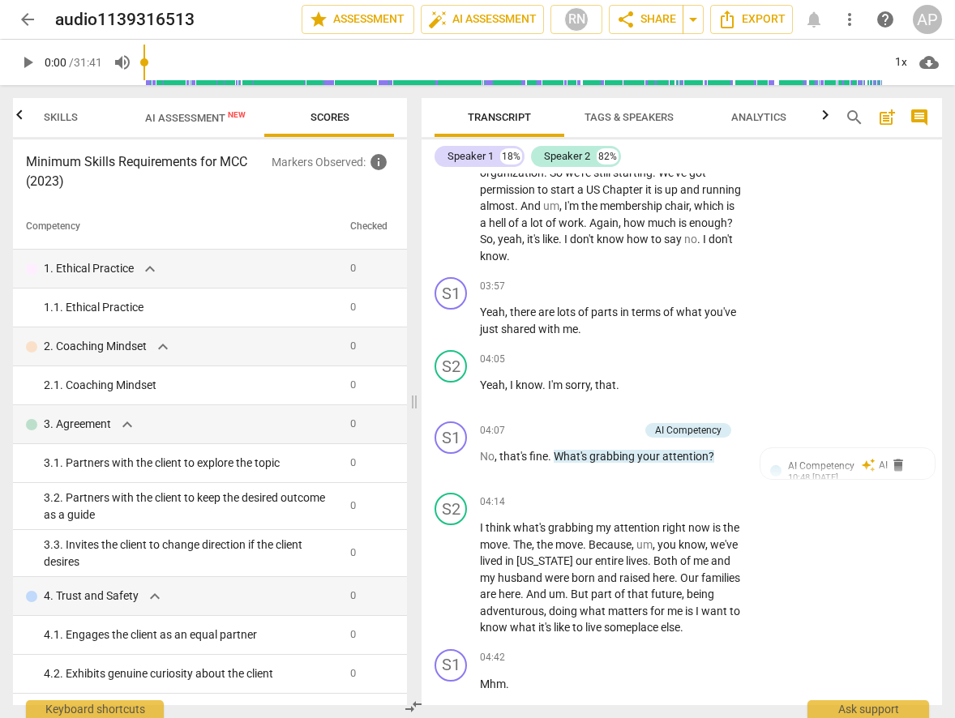
click at [191, 109] on span "AI Assessment New" at bounding box center [195, 117] width 139 height 24
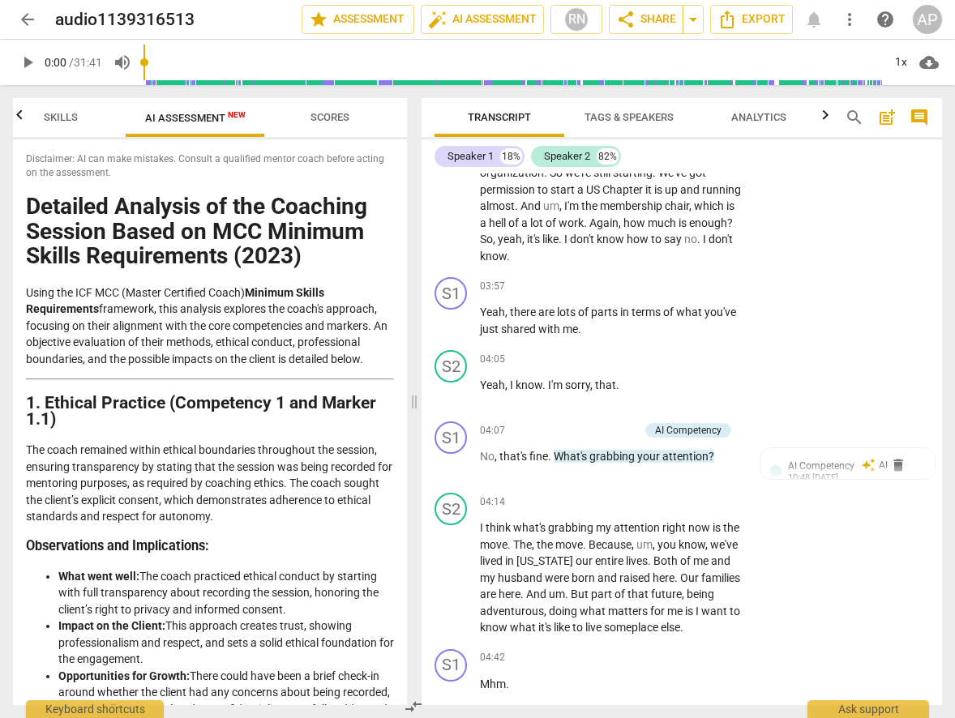
click at [323, 451] on p "The coach remained within ethical boundaries throughout the session, ensuring t…" at bounding box center [210, 483] width 368 height 83
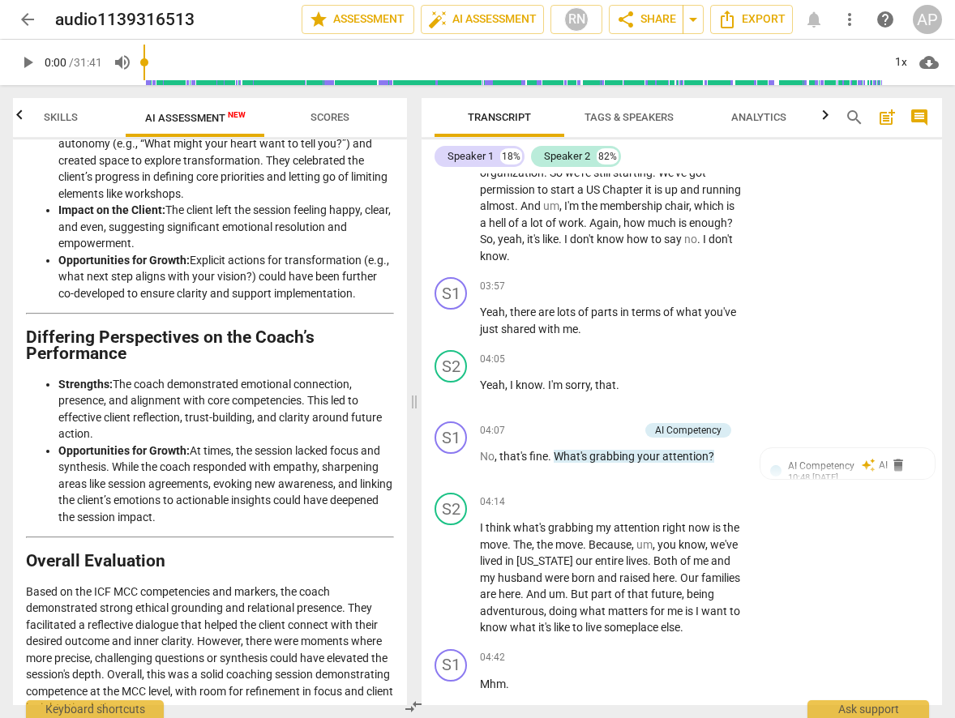
scroll to position [3175, 0]
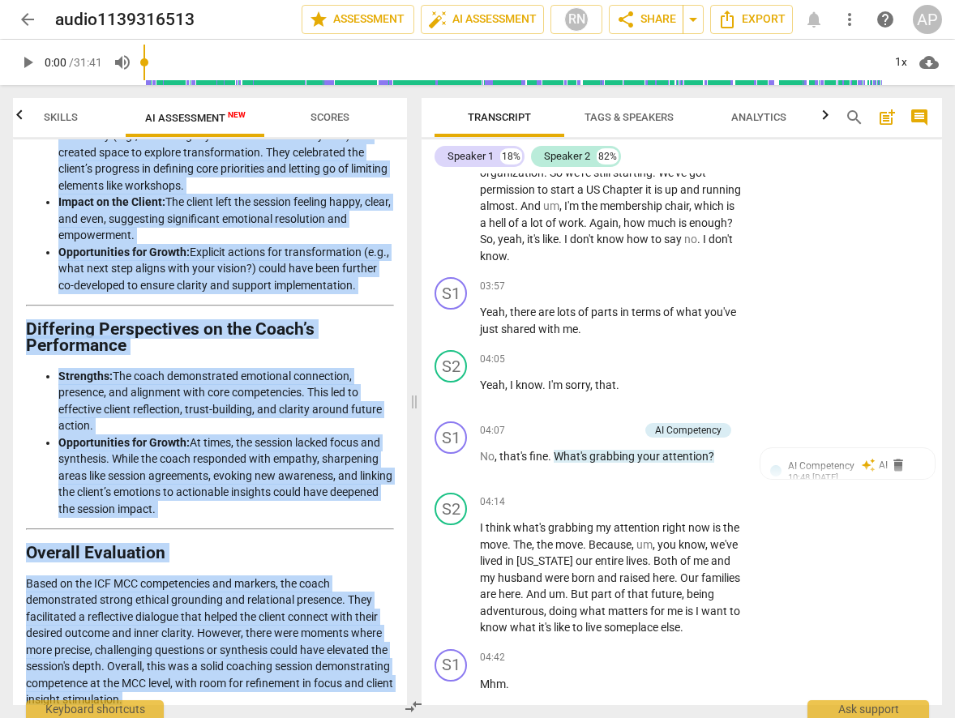
drag, startPoint x: 27, startPoint y: 193, endPoint x: 275, endPoint y: 700, distance: 564.1
click at [275, 700] on div "Disclaimer: AI can make mistakes. Consult a qualified mentor coach before actin…" at bounding box center [210, 422] width 394 height 566
copy div "Detailed Analysis of the Coaching Session Based on MCC Minimum Skills Requireme…"
click at [106, 109] on span "Skills" at bounding box center [61, 118] width 130 height 22
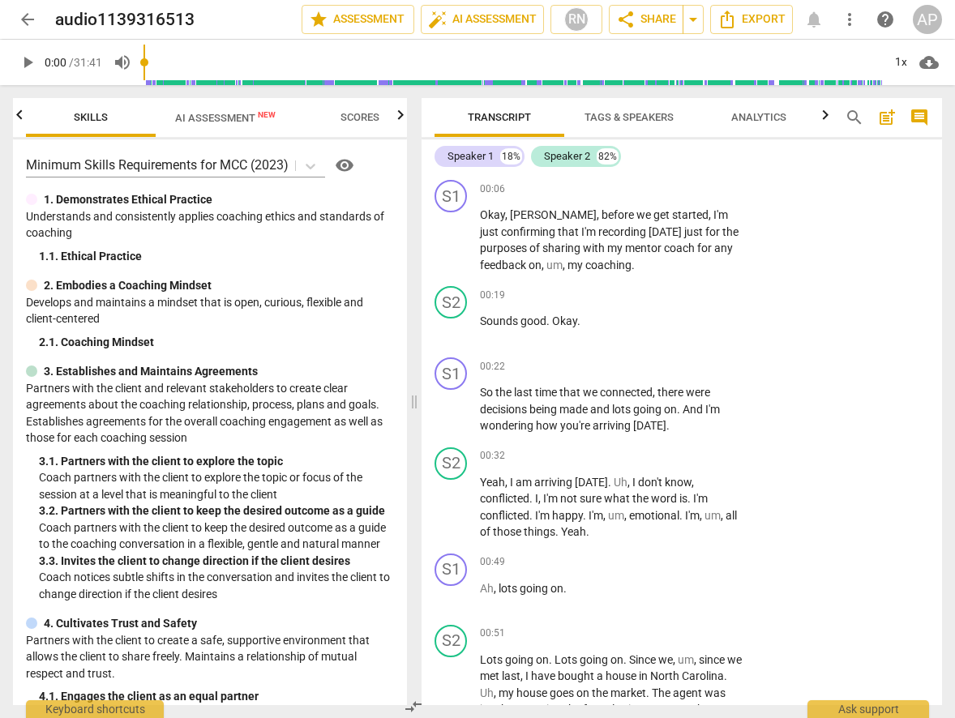
scroll to position [0, 0]
click at [28, 18] on span "arrow_back" at bounding box center [27, 19] width 19 height 19
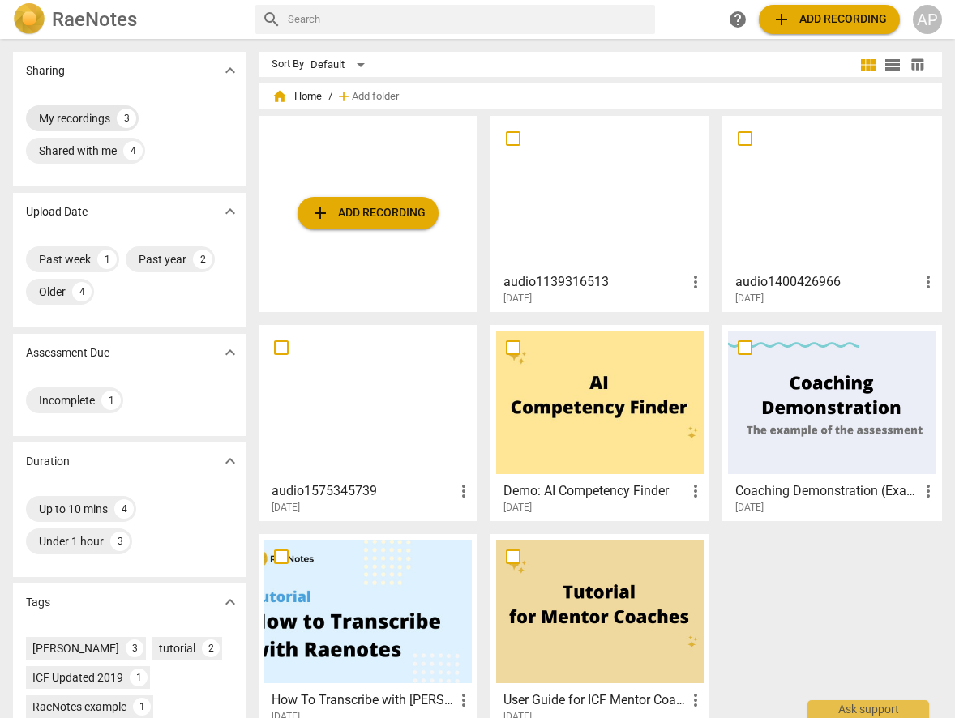
click at [84, 113] on div "My recordings" at bounding box center [74, 118] width 71 height 16
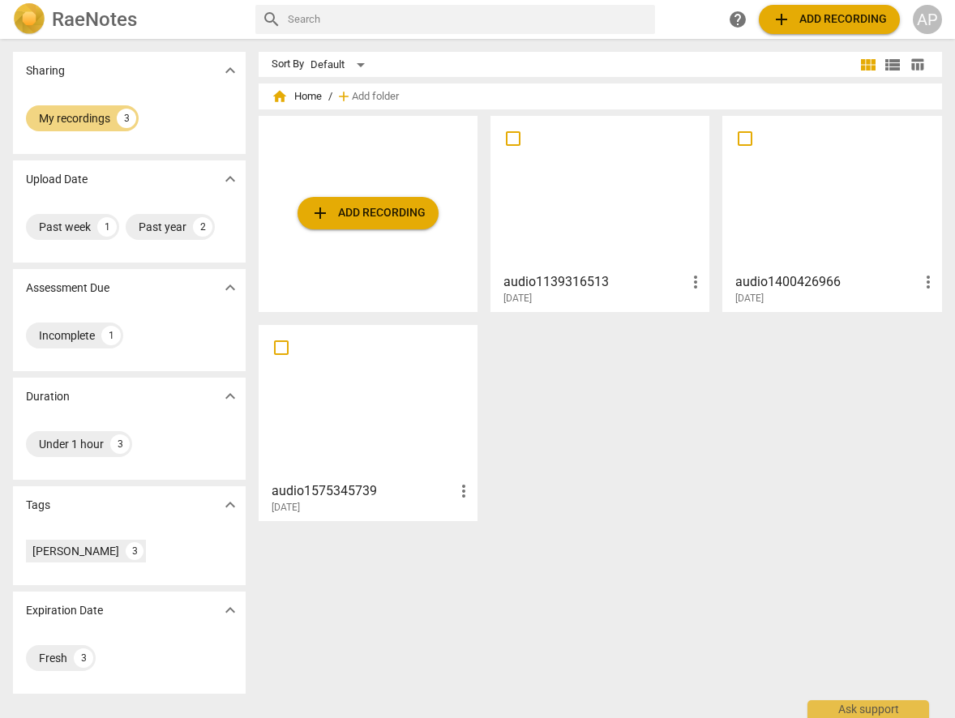
click at [623, 268] on div "audio1139316513 more_vert 2025-09-03" at bounding box center [600, 285] width 209 height 41
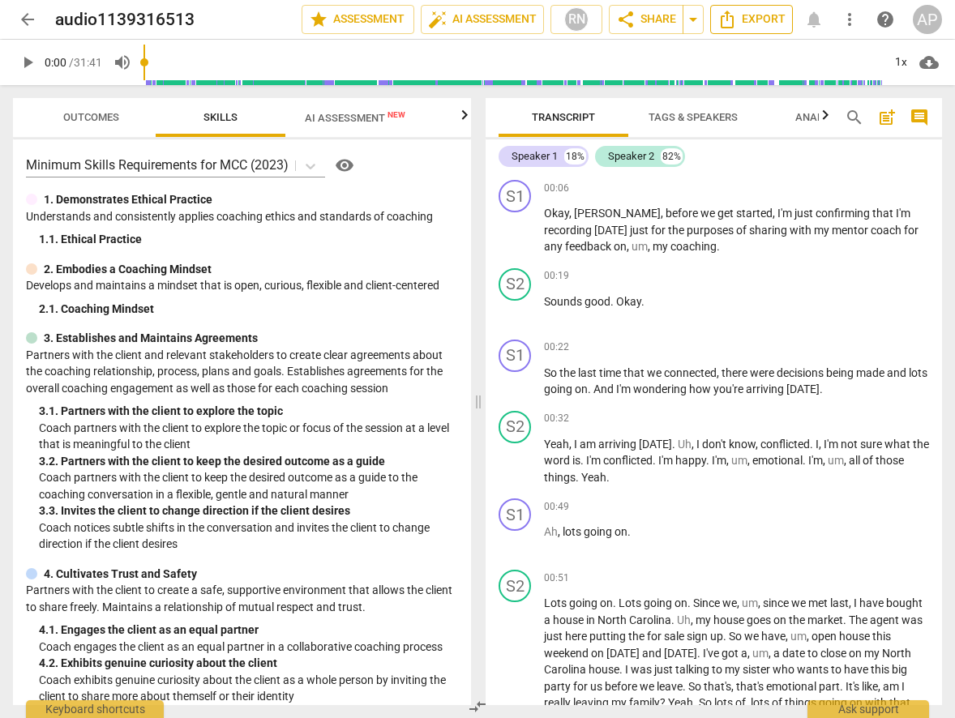
click at [753, 19] on span "Export" at bounding box center [751, 19] width 68 height 19
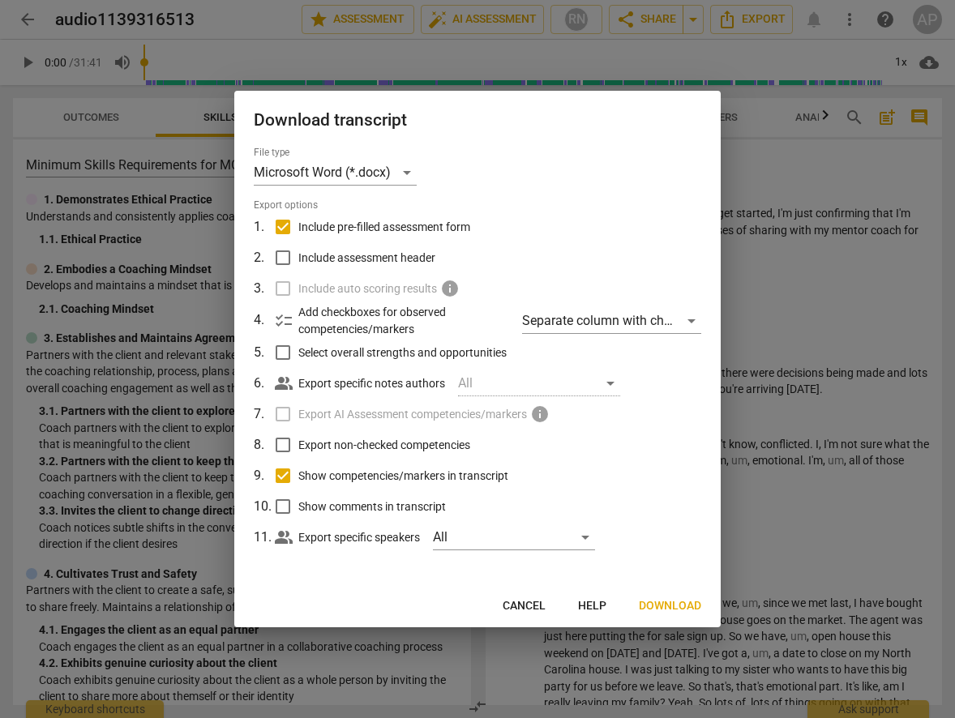
click at [672, 604] on span "Download" at bounding box center [670, 606] width 62 height 16
